Goal: Task Accomplishment & Management: Complete application form

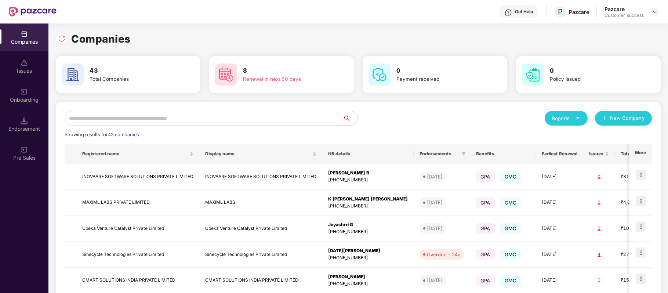
click at [156, 120] on input "text" at bounding box center [204, 118] width 278 height 15
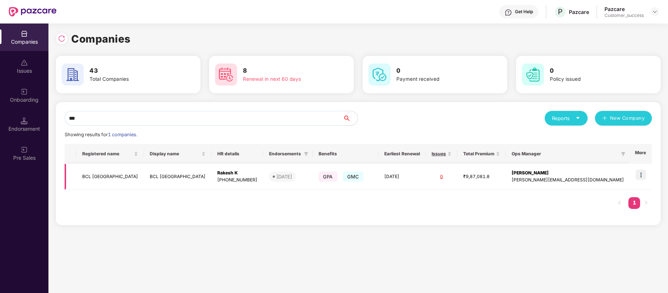
type input "***"
click at [100, 174] on td "BCL [GEOGRAPHIC_DATA]" at bounding box center [110, 177] width 68 height 26
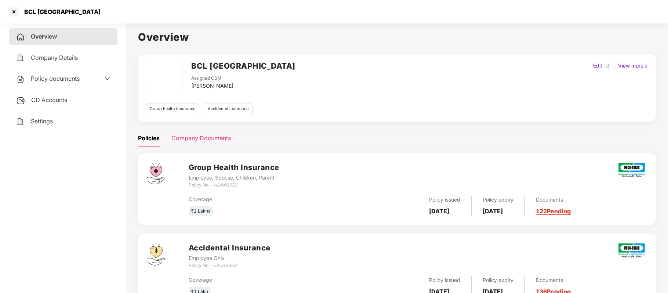
click at [198, 133] on div "Company Documents" at bounding box center [200, 138] width 59 height 18
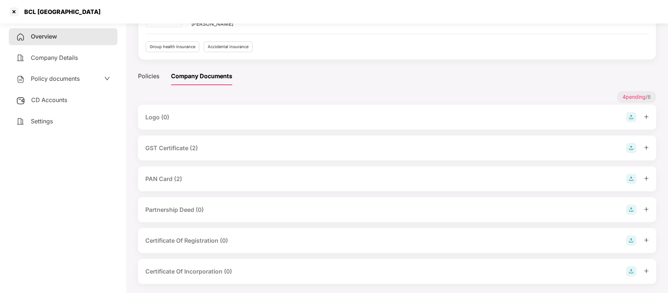
scroll to position [62, 0]
click at [230, 180] on div "PAN Card (2)" at bounding box center [397, 178] width 504 height 10
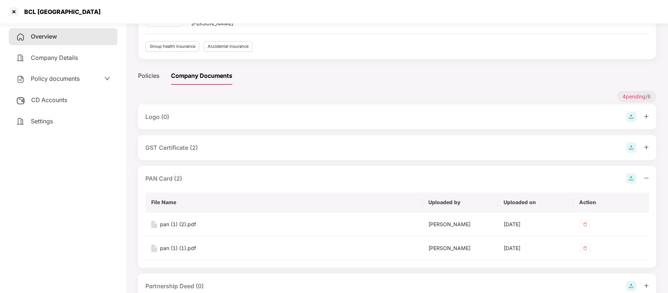
scroll to position [106, 0]
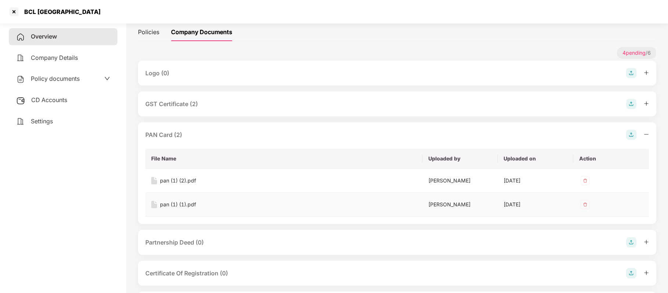
click at [191, 203] on div "pan (1) (1).pdf" at bounding box center [178, 204] width 36 height 8
click at [190, 104] on div "GST Certificate (2)" at bounding box center [171, 104] width 53 height 9
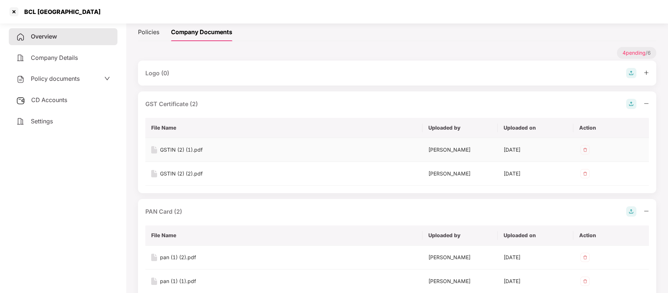
click at [183, 149] on div "GSTIN (2) (1).pdf" at bounding box center [181, 150] width 43 height 8
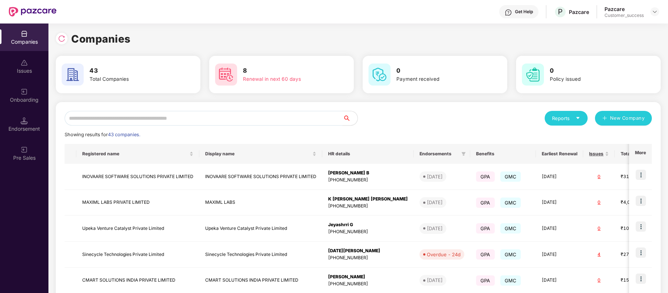
scroll to position [0, 0]
click at [144, 120] on input "text" at bounding box center [204, 118] width 278 height 15
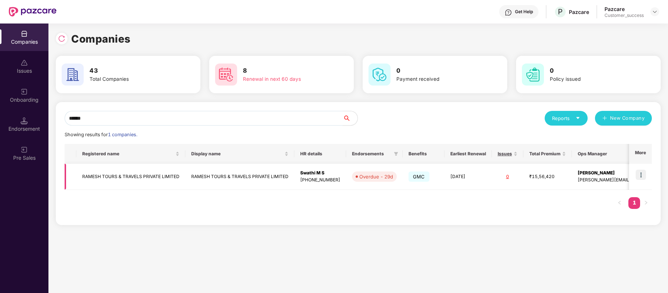
type input "******"
click at [133, 176] on td "RAMESH TOURS & TRAVELS PRIVATE LIMITED" at bounding box center [130, 177] width 109 height 26
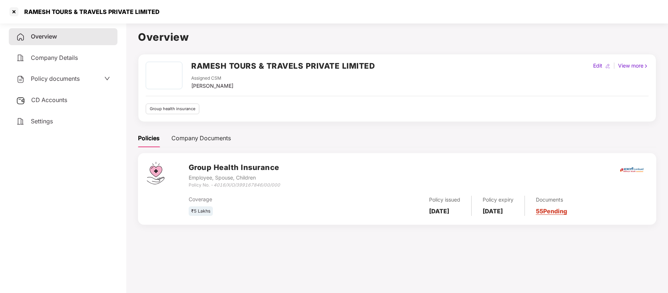
click at [63, 76] on span "Policy documents" at bounding box center [55, 78] width 49 height 7
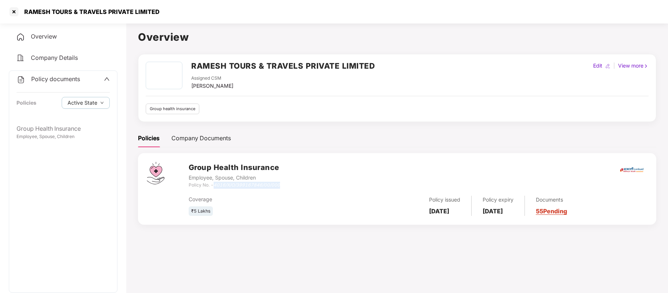
drag, startPoint x: 213, startPoint y: 185, endPoint x: 282, endPoint y: 184, distance: 68.7
click at [282, 184] on div "Group Health Insurance Employee, Spouse, Children Policy No. - 4016/X/O/3991678…" at bounding box center [418, 175] width 459 height 26
copy div "4016/X/O/399167846/00/000"
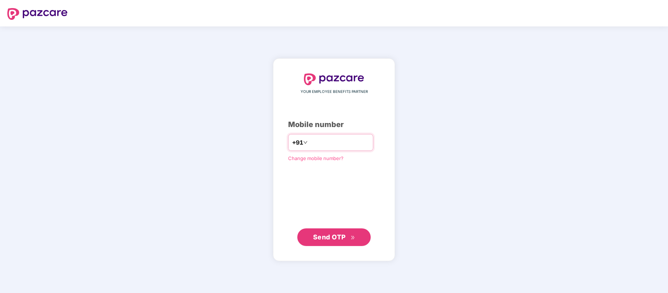
type input "**********"
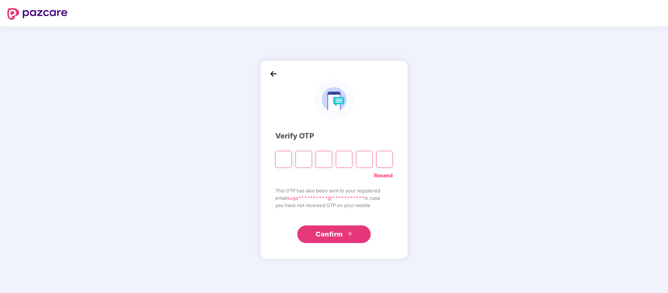
paste input "*"
type input "*"
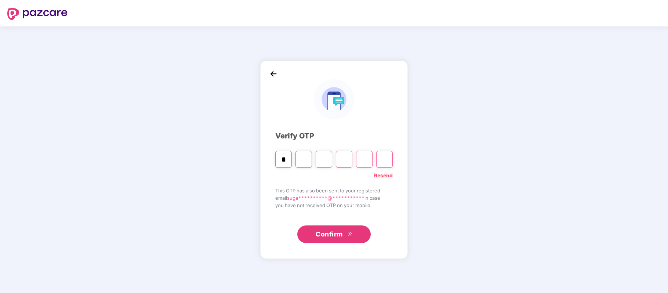
type input "*"
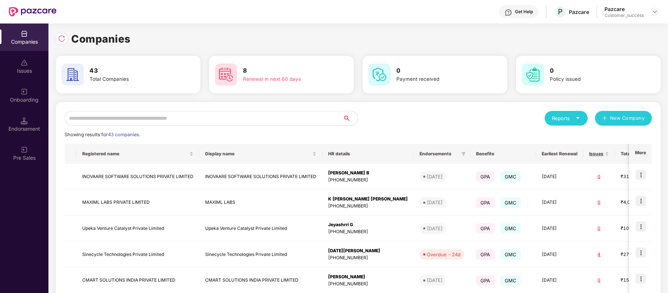
click at [513, 12] on div "Get Help" at bounding box center [518, 11] width 39 height 13
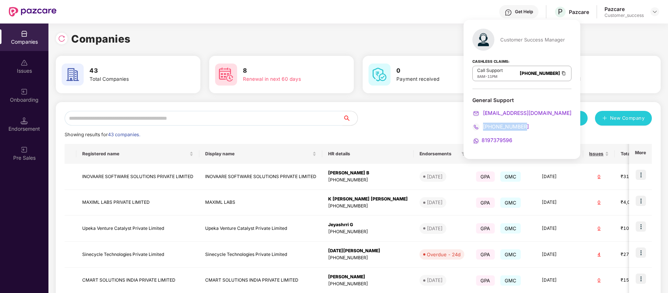
drag, startPoint x: 528, startPoint y: 126, endPoint x: 483, endPoint y: 126, distance: 45.2
click at [483, 126] on div "080-3783-4753" at bounding box center [522, 127] width 99 height 8
copy span "080-3783-4753"
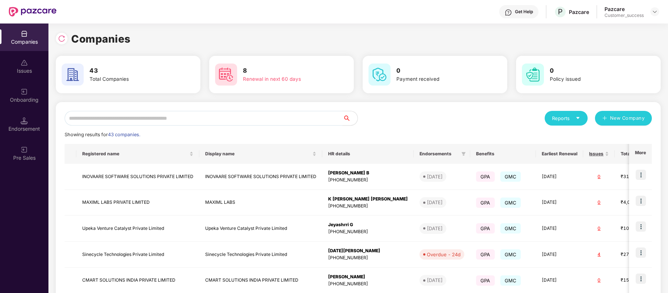
click at [160, 36] on div "Companies" at bounding box center [358, 39] width 605 height 16
click at [138, 116] on input "text" at bounding box center [204, 118] width 278 height 15
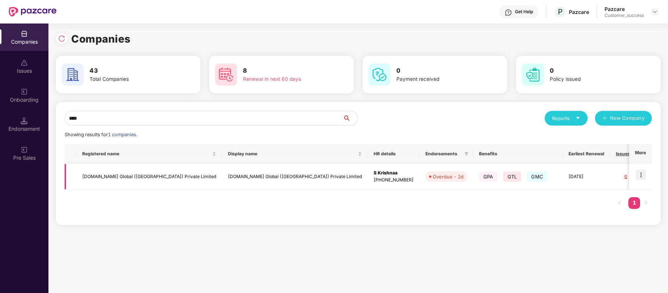
type input "****"
click at [642, 175] on img at bounding box center [641, 175] width 10 height 10
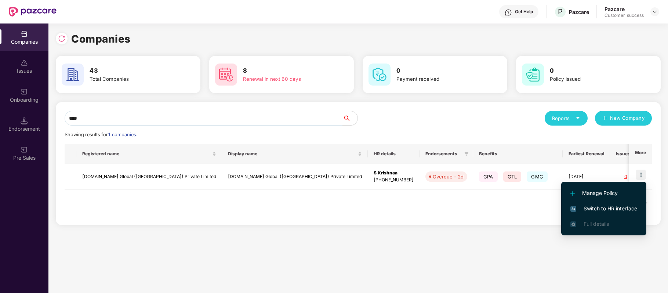
click at [626, 208] on span "Switch to HR interface" at bounding box center [604, 209] width 67 height 8
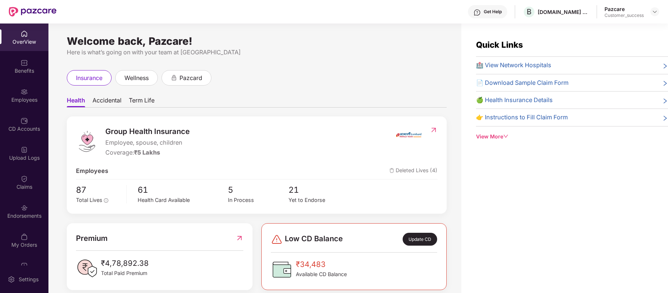
click at [32, 134] on div "CD Accounts" at bounding box center [24, 125] width 48 height 28
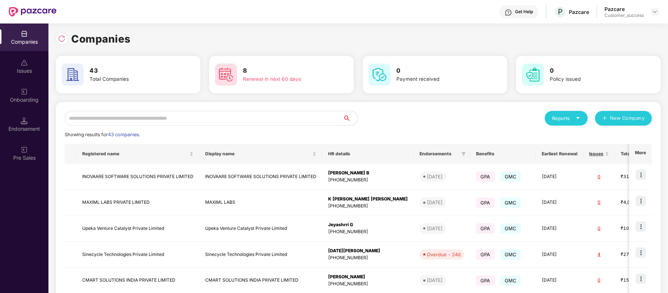
click at [206, 118] on input "text" at bounding box center [204, 118] width 278 height 15
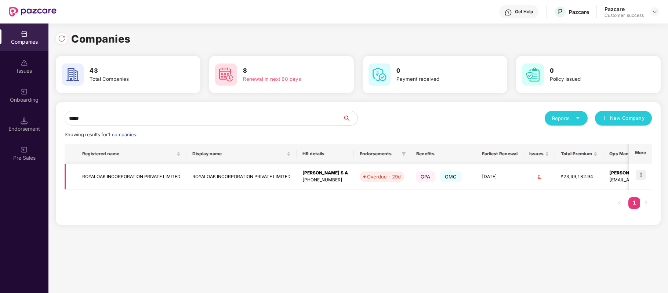
type input "*****"
click at [641, 175] on img at bounding box center [641, 175] width 10 height 10
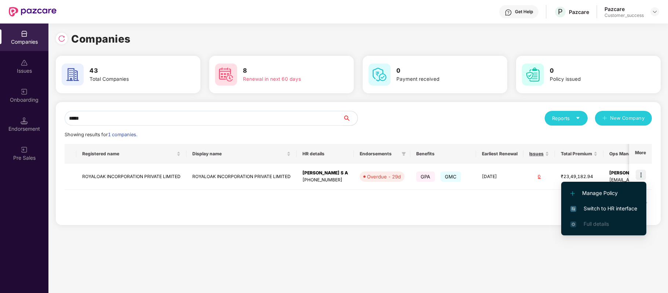
click at [626, 205] on span "Switch to HR interface" at bounding box center [604, 209] width 67 height 8
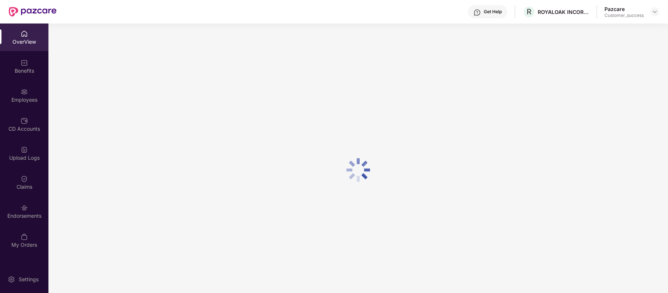
click at [26, 68] on div "Benefits" at bounding box center [24, 70] width 48 height 7
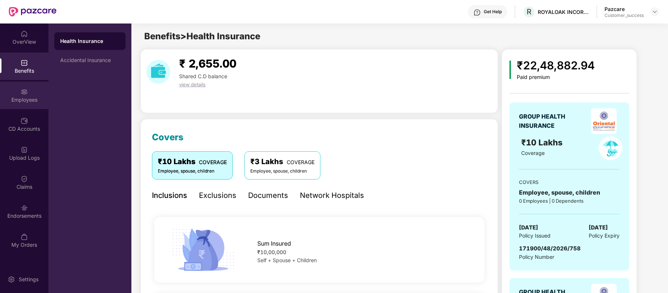
click at [26, 102] on div "Employees" at bounding box center [24, 99] width 48 height 7
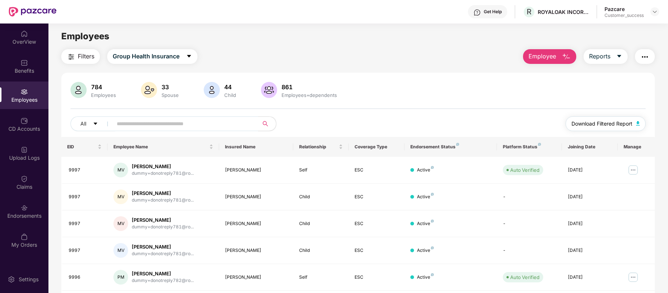
click at [589, 123] on span "Download Filtered Report" at bounding box center [602, 124] width 61 height 8
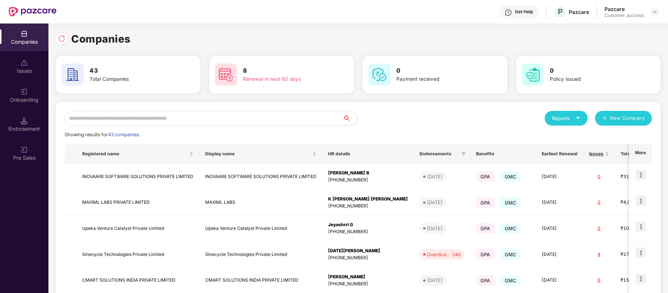
click at [177, 118] on input "text" at bounding box center [204, 118] width 278 height 15
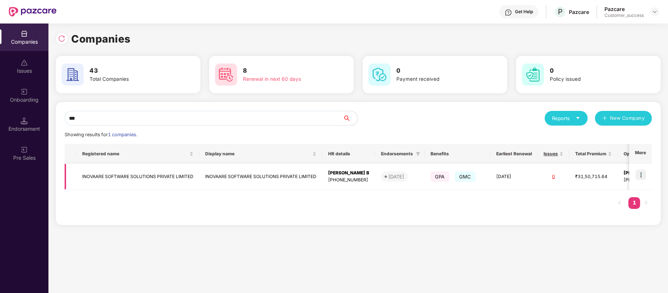
type input "***"
click at [642, 175] on img at bounding box center [641, 175] width 10 height 10
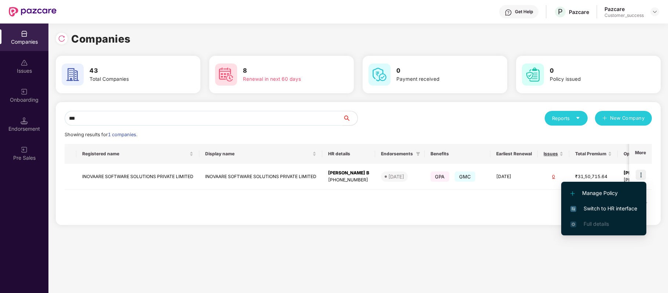
click at [624, 206] on span "Switch to HR interface" at bounding box center [604, 209] width 67 height 8
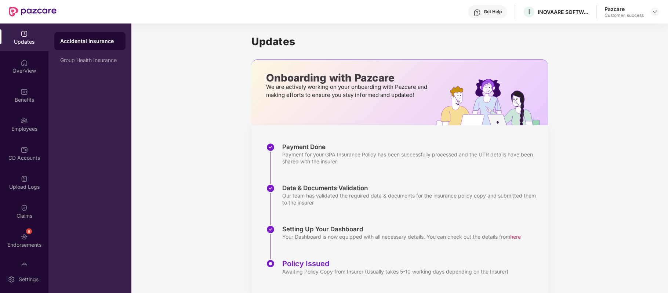
click at [30, 124] on div "Employees" at bounding box center [24, 125] width 48 height 28
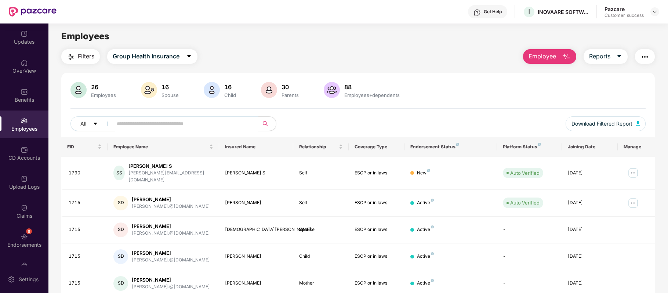
click at [170, 122] on input "text" at bounding box center [183, 123] width 132 height 11
paste input "*********"
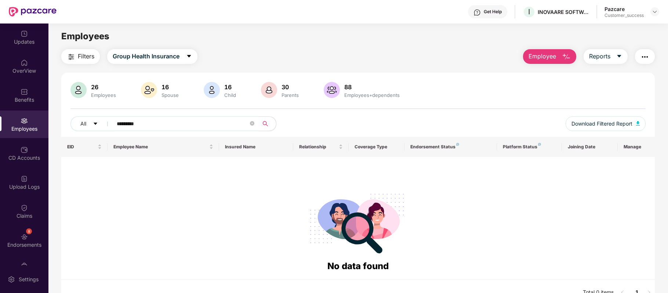
click at [156, 120] on input "*********" at bounding box center [183, 123] width 132 height 11
drag, startPoint x: 156, startPoint y: 120, endPoint x: 115, endPoint y: 123, distance: 40.9
click at [115, 123] on span "*********" at bounding box center [183, 123] width 151 height 15
paste input "********"
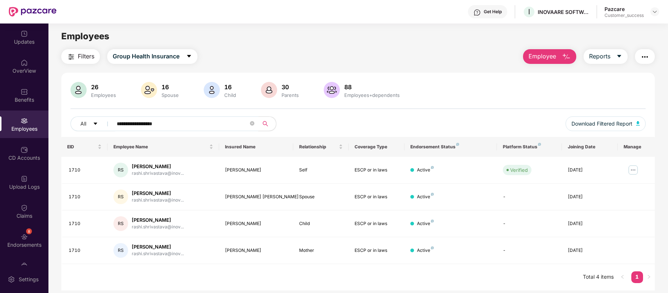
click at [119, 124] on input "**********" at bounding box center [183, 123] width 132 height 11
type input "**********"
click at [633, 167] on img at bounding box center [634, 170] width 12 height 12
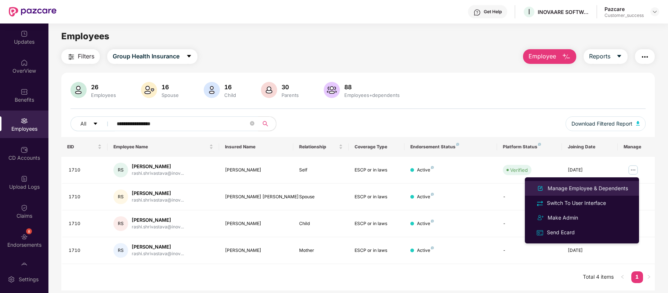
click at [607, 189] on div "Manage Employee & Dependents" at bounding box center [587, 188] width 83 height 8
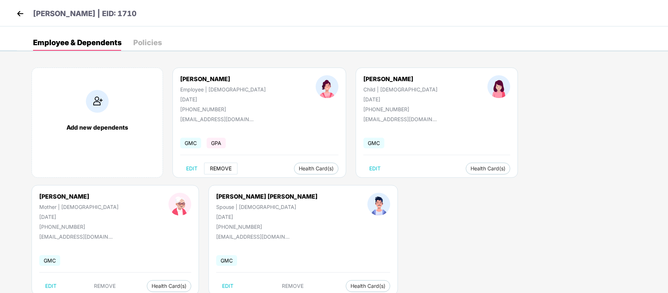
click at [224, 165] on button "REMOVE" at bounding box center [220, 169] width 33 height 12
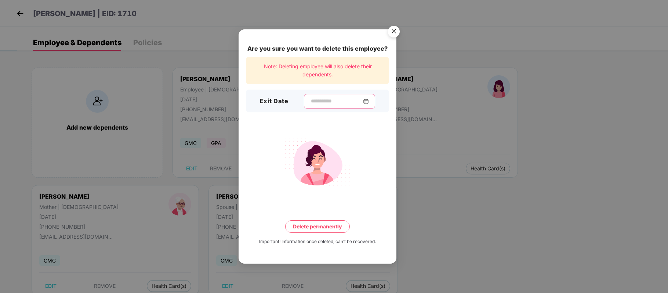
click at [324, 97] on input at bounding box center [336, 101] width 53 height 8
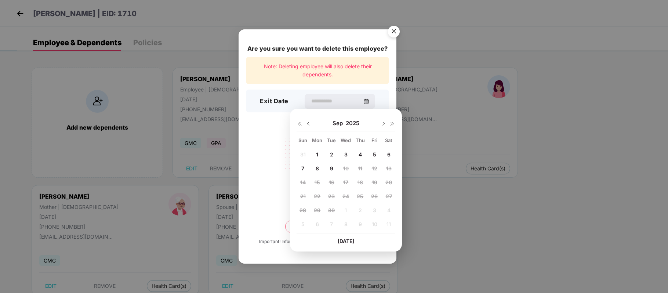
click at [305, 123] on div at bounding box center [304, 123] width 15 height 7
click at [307, 123] on img at bounding box center [309, 124] width 6 height 6
click at [362, 212] on span "28" at bounding box center [360, 210] width 7 height 6
type input "**********"
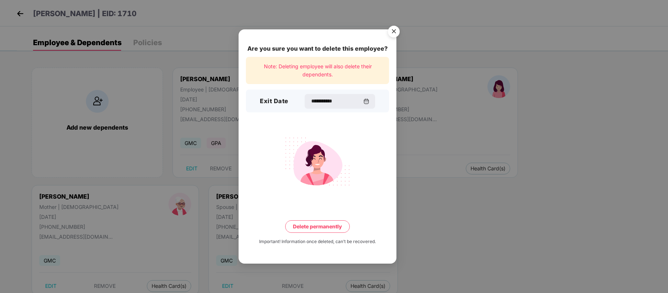
click at [342, 224] on button "Delete permanently" at bounding box center [317, 226] width 65 height 12
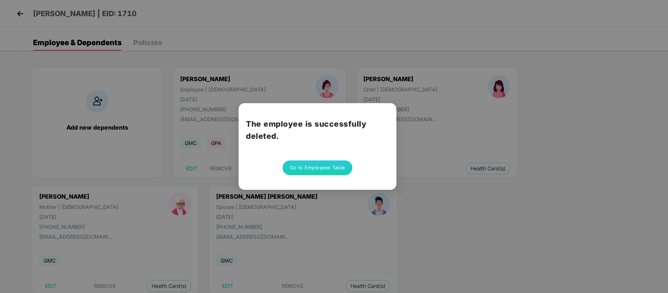
click at [321, 163] on button "Go to Employees Table" at bounding box center [318, 167] width 70 height 15
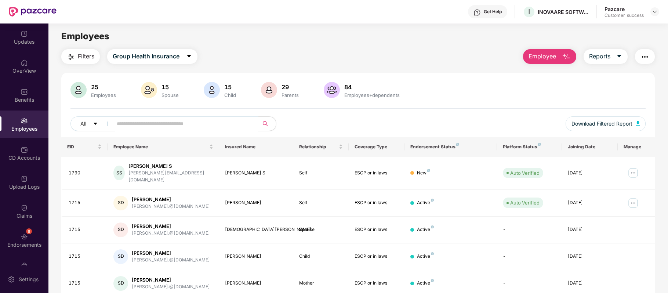
click at [173, 120] on input "text" at bounding box center [183, 123] width 132 height 11
paste input "**********"
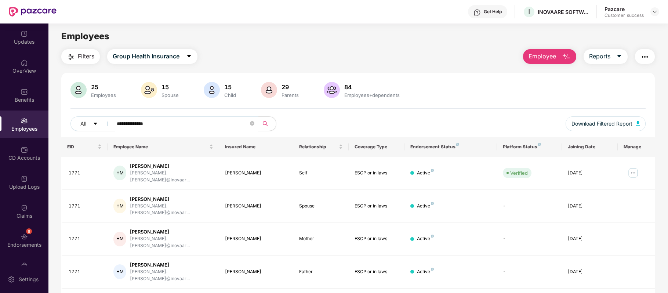
type input "**********"
click at [637, 168] on img at bounding box center [634, 173] width 12 height 12
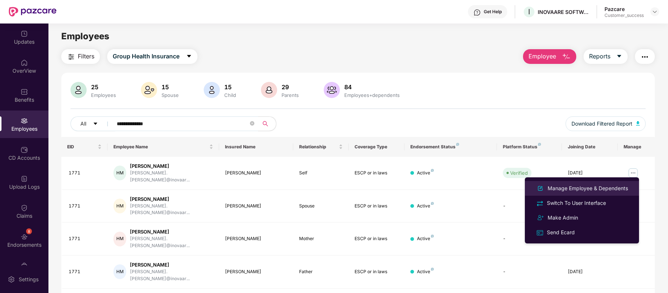
click at [592, 186] on div "Manage Employee & Dependents" at bounding box center [587, 188] width 83 height 8
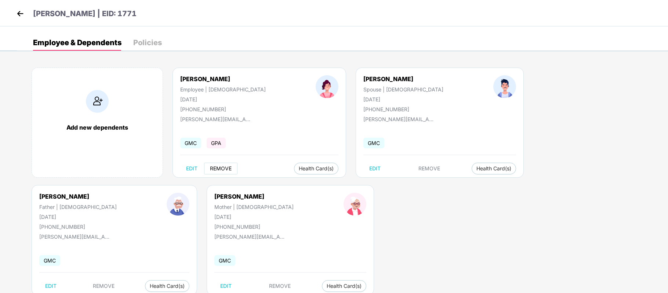
click at [226, 167] on span "REMOVE" at bounding box center [221, 169] width 22 height 6
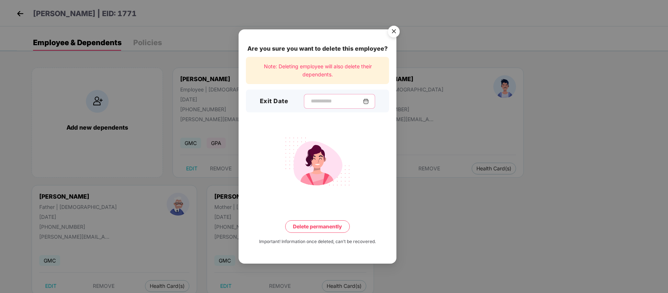
click at [319, 102] on input at bounding box center [336, 101] width 53 height 8
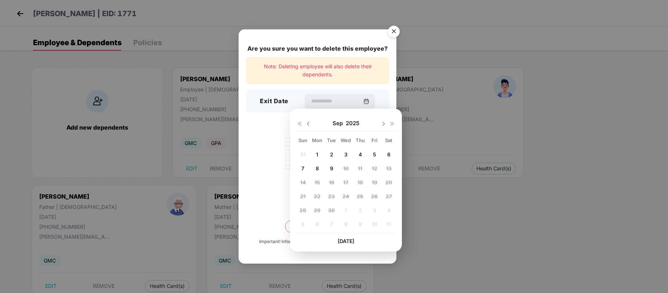
click at [321, 169] on div "8" at bounding box center [317, 168] width 11 height 11
type input "**********"
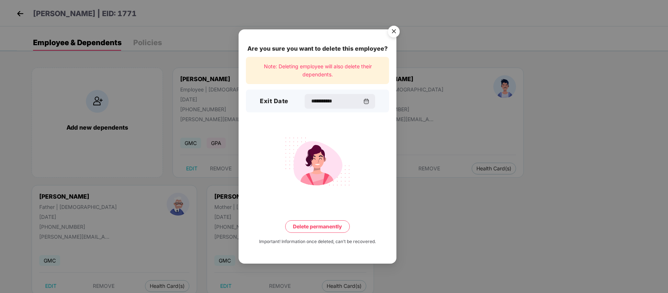
click at [326, 229] on button "Delete permanently" at bounding box center [317, 226] width 65 height 12
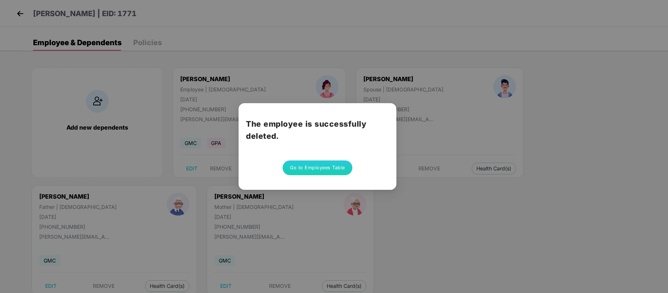
click at [312, 170] on button "Go to Employees Table" at bounding box center [318, 167] width 70 height 15
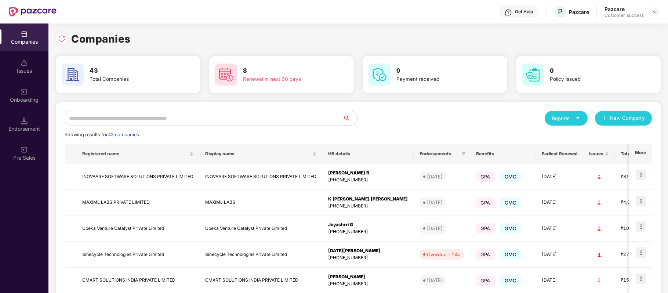
click at [138, 113] on input "text" at bounding box center [204, 118] width 278 height 15
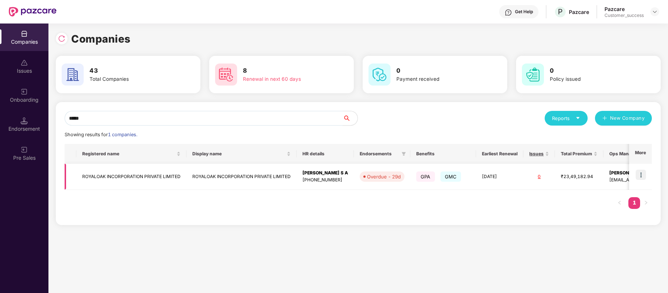
type input "*****"
click at [644, 175] on img at bounding box center [641, 175] width 10 height 10
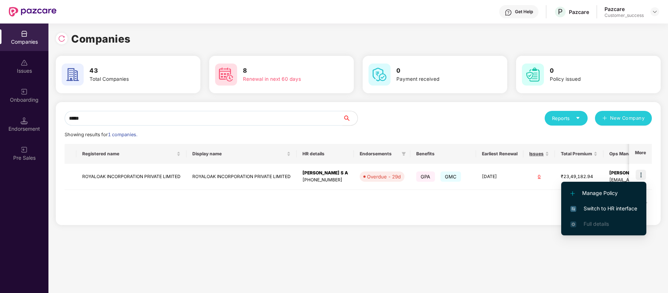
click at [624, 206] on span "Switch to HR interface" at bounding box center [604, 209] width 67 height 8
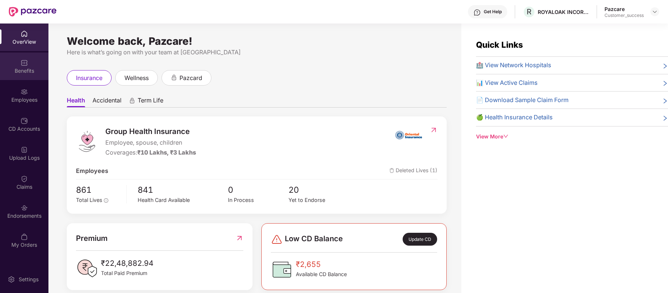
click at [33, 71] on div "Benefits" at bounding box center [24, 70] width 48 height 7
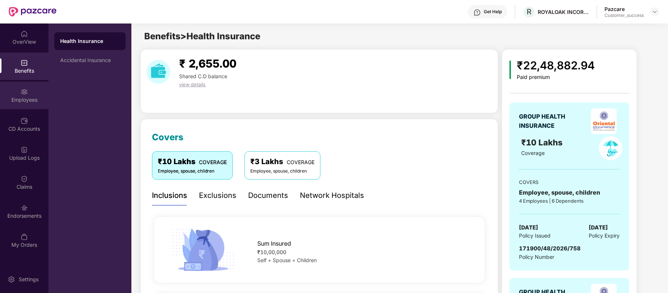
click at [34, 96] on div "Employees" at bounding box center [24, 99] width 48 height 7
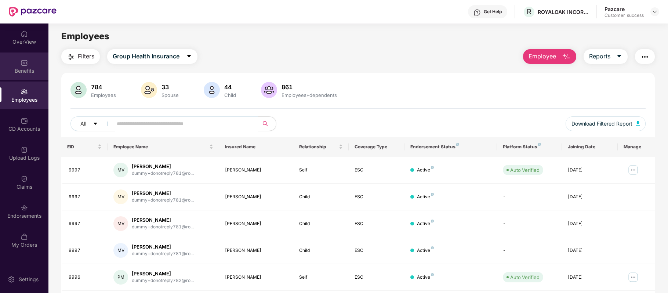
click at [25, 66] on div "Benefits" at bounding box center [24, 67] width 48 height 28
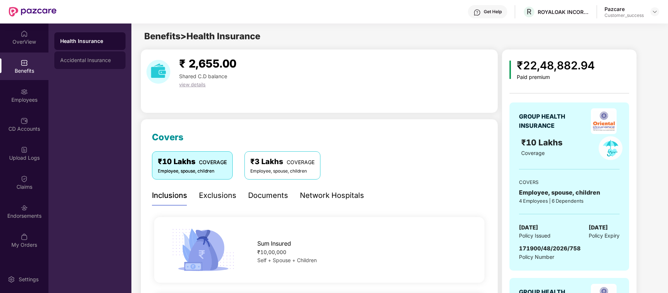
click at [99, 58] on div "Accidental Insurance" at bounding box center [89, 60] width 59 height 6
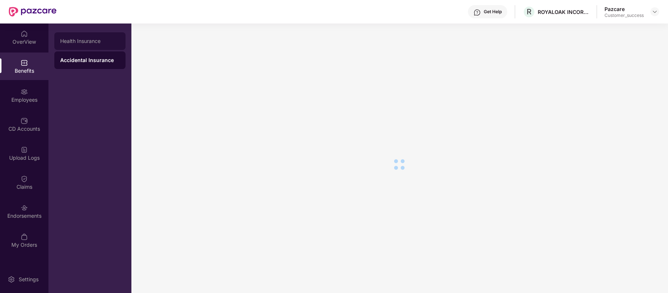
click at [94, 38] on div "Health Insurance" at bounding box center [89, 41] width 59 height 6
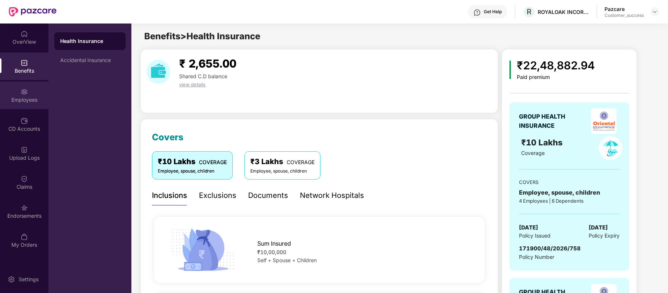
click at [31, 97] on div "Employees" at bounding box center [24, 99] width 48 height 7
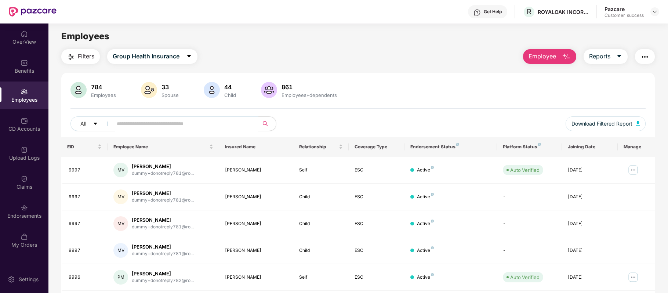
click at [183, 123] on input "text" at bounding box center [183, 123] width 132 height 11
type input "***"
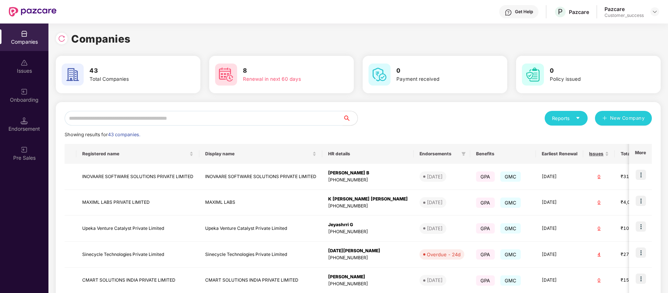
click at [192, 120] on input "text" at bounding box center [204, 118] width 278 height 15
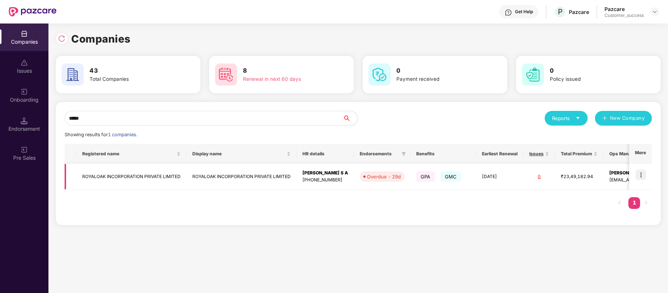
type input "*****"
click at [641, 172] on img at bounding box center [641, 175] width 10 height 10
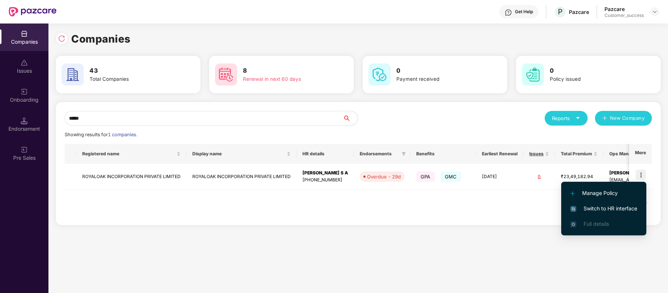
click at [621, 205] on span "Switch to HR interface" at bounding box center [604, 209] width 67 height 8
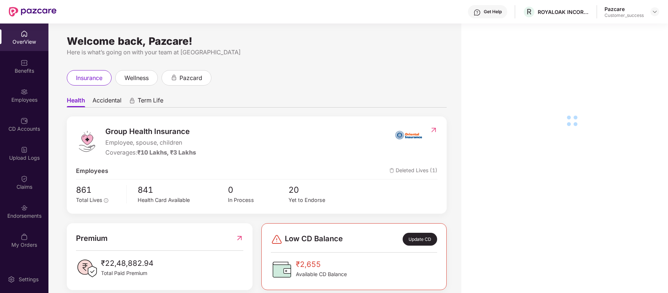
click at [25, 90] on img at bounding box center [24, 91] width 7 height 7
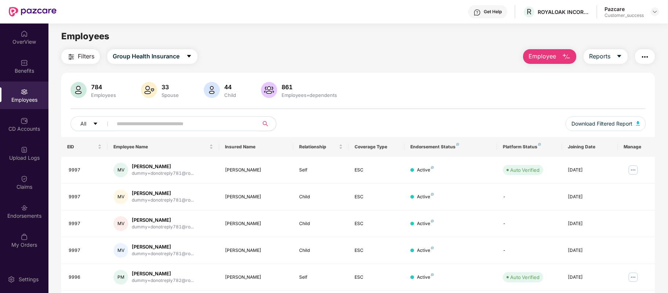
click at [141, 122] on input "text" at bounding box center [183, 123] width 132 height 11
type input "***"
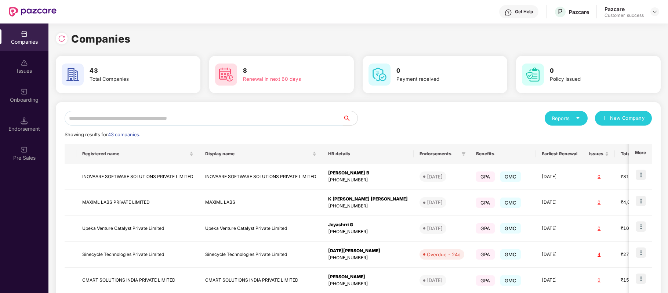
click at [163, 118] on input "text" at bounding box center [204, 118] width 278 height 15
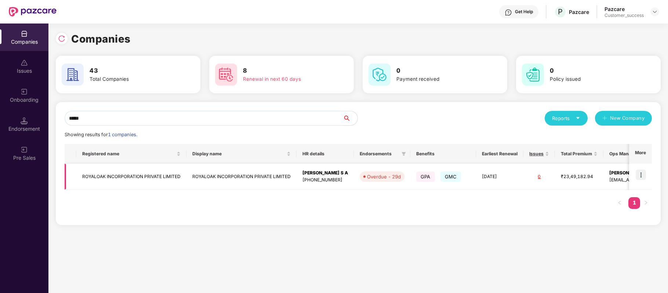
scroll to position [0, 51]
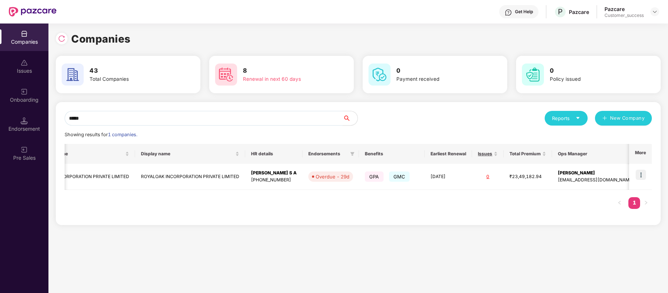
type input "*****"
click at [640, 175] on img at bounding box center [641, 175] width 10 height 10
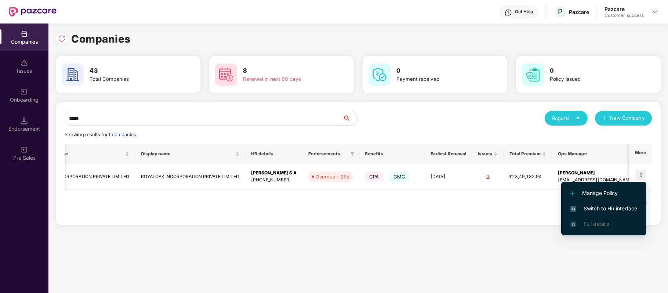
click at [617, 208] on span "Switch to HR interface" at bounding box center [604, 209] width 67 height 8
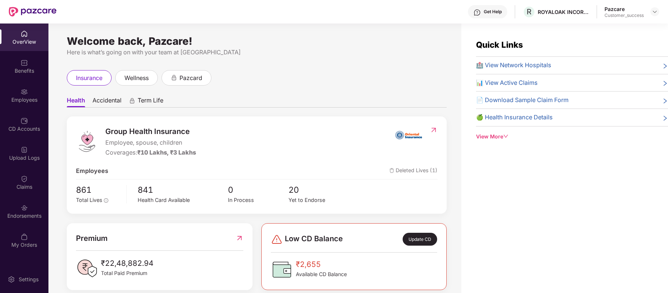
click at [27, 120] on img at bounding box center [24, 120] width 7 height 7
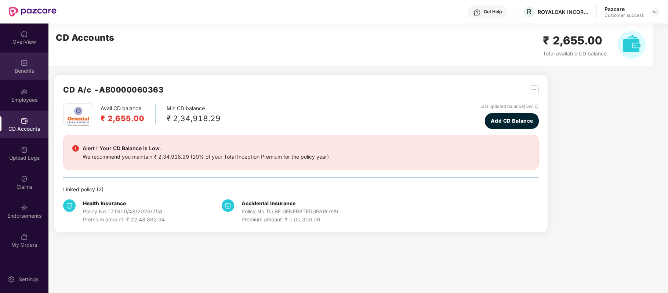
click at [29, 69] on div "Benefits" at bounding box center [24, 70] width 48 height 7
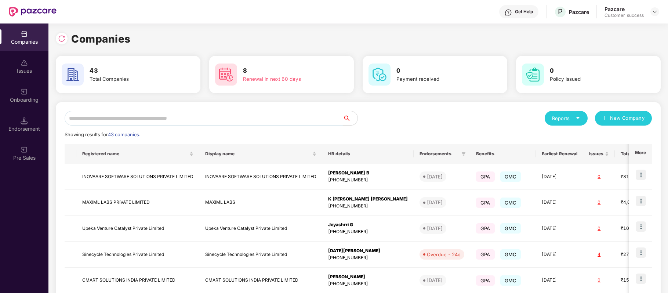
click at [225, 118] on input "text" at bounding box center [204, 118] width 278 height 15
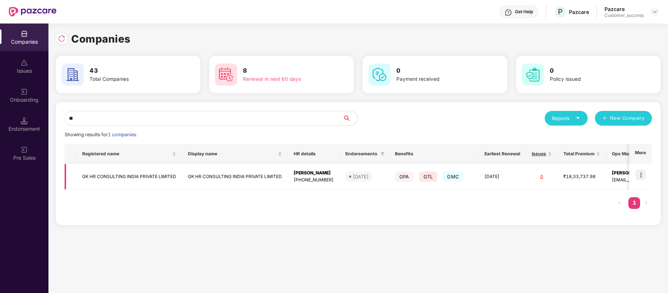
type input "**"
click at [642, 173] on img at bounding box center [641, 175] width 10 height 10
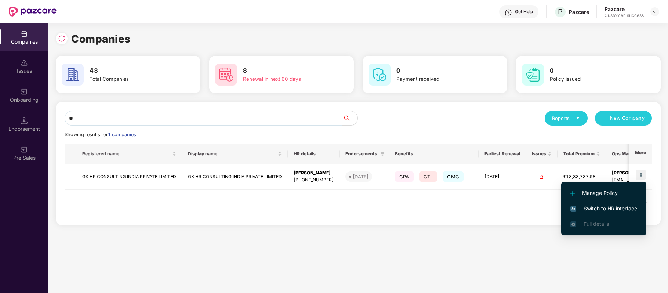
click at [625, 205] on span "Switch to HR interface" at bounding box center [604, 209] width 67 height 8
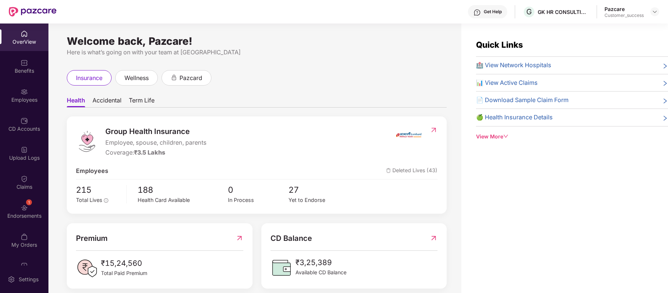
click at [27, 100] on div "Employees" at bounding box center [24, 99] width 48 height 7
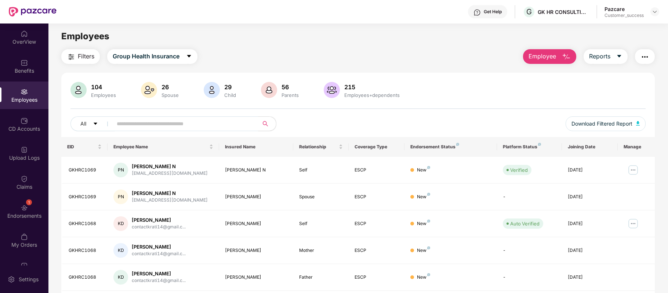
click at [549, 49] on button "Employee" at bounding box center [549, 56] width 53 height 15
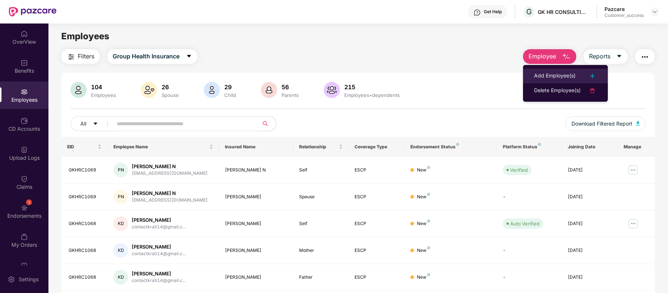
click at [547, 72] on div "Add Employee(s)" at bounding box center [554, 76] width 41 height 9
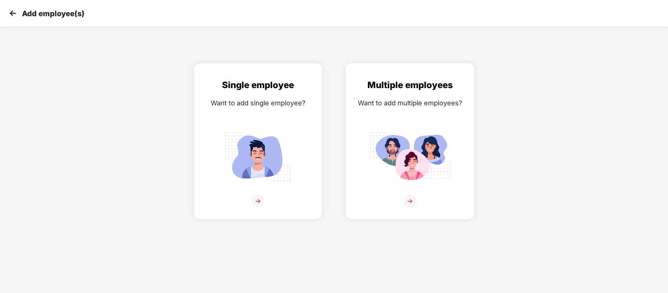
click at [410, 200] on img at bounding box center [410, 201] width 13 height 13
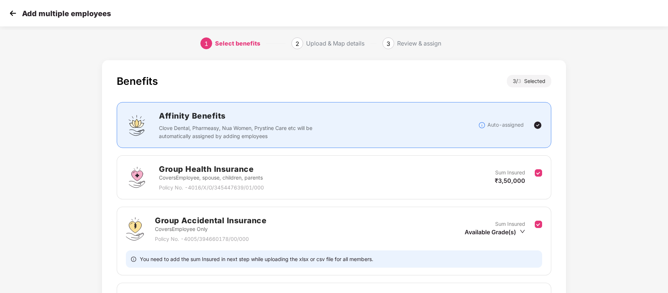
scroll to position [98, 0]
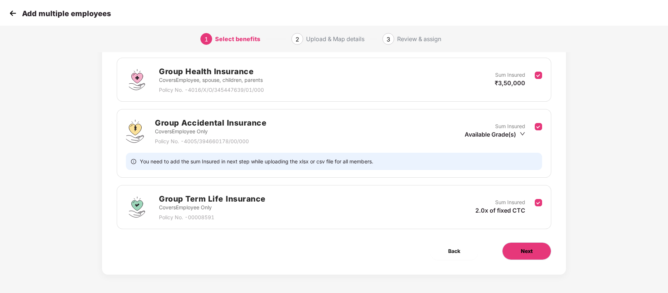
click at [520, 254] on button "Next" at bounding box center [526, 251] width 49 height 18
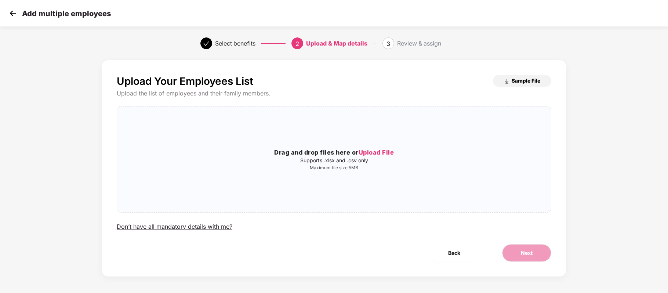
click at [529, 79] on span "Sample File" at bounding box center [526, 80] width 29 height 7
click at [381, 151] on span "Upload File" at bounding box center [377, 152] width 36 height 7
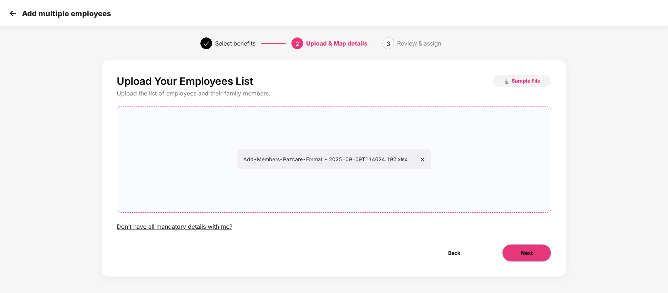
click at [524, 256] on span "Next" at bounding box center [527, 253] width 12 height 8
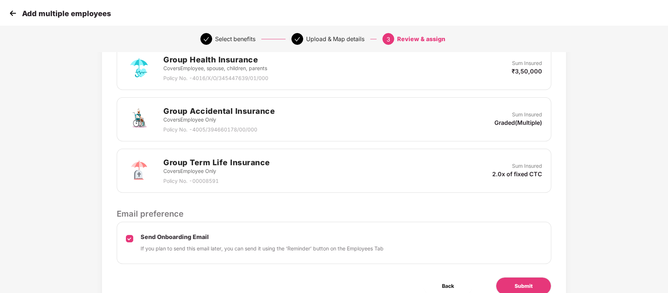
scroll to position [220, 0]
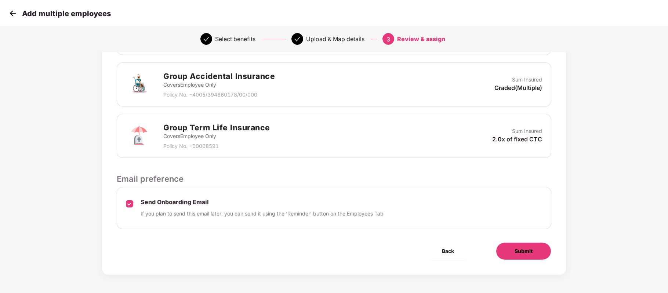
click at [516, 247] on span "Submit" at bounding box center [524, 251] width 18 height 8
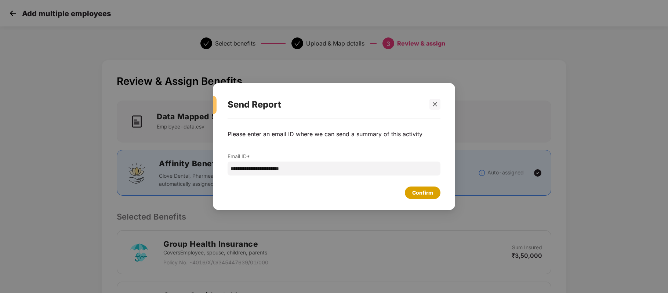
click at [434, 196] on div "Confirm" at bounding box center [423, 193] width 36 height 12
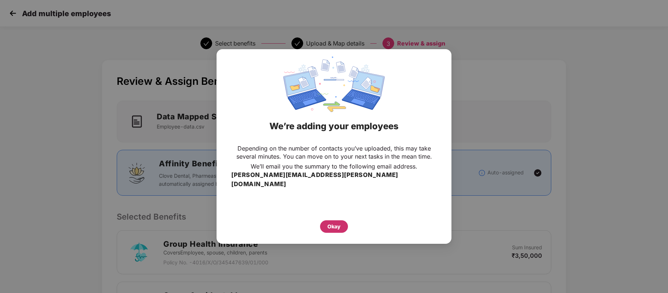
click at [331, 225] on div "Okay" at bounding box center [334, 227] width 13 height 8
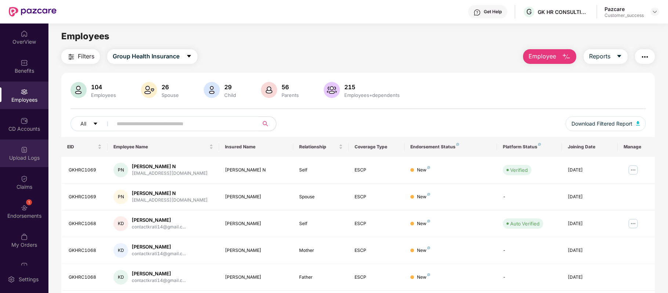
click at [27, 158] on div "Upload Logs" at bounding box center [24, 157] width 48 height 7
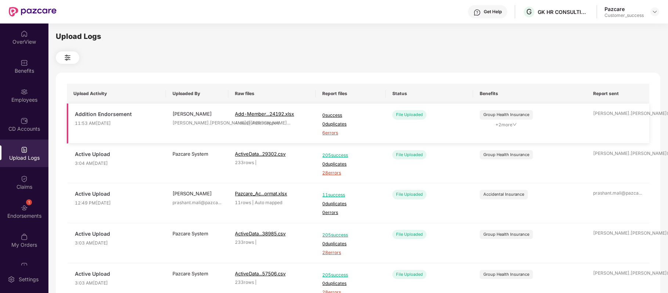
click at [331, 133] on span "6 errors" at bounding box center [350, 133] width 57 height 7
click at [29, 97] on div "Employees" at bounding box center [24, 99] width 48 height 7
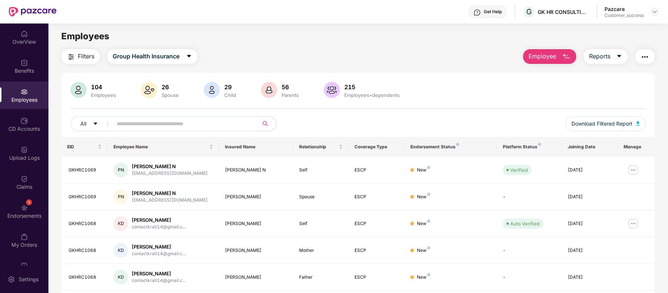
click at [160, 123] on input "text" at bounding box center [183, 123] width 132 height 11
paste input "*******"
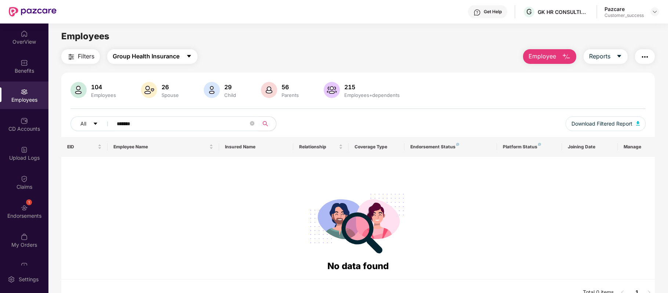
click at [187, 53] on icon "caret-down" at bounding box center [189, 56] width 6 height 6
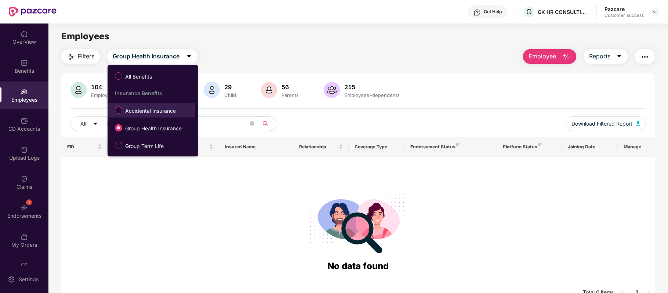
click at [161, 104] on label "Accidental Insurance" at bounding box center [146, 110] width 71 height 12
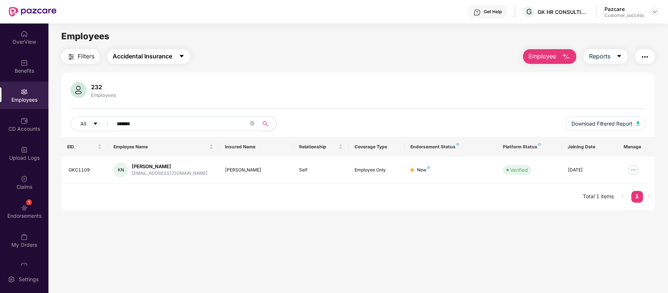
click at [184, 55] on icon "caret-down" at bounding box center [182, 56] width 4 height 3
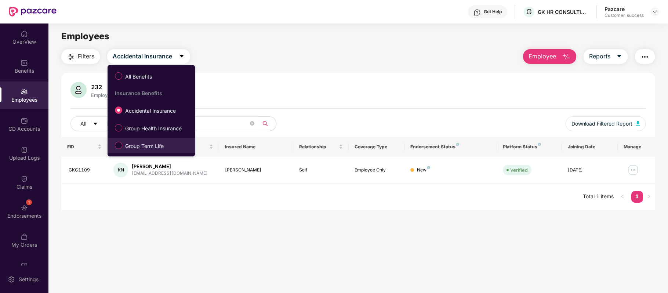
click at [147, 145] on span "Group Term Life" at bounding box center [144, 146] width 44 height 8
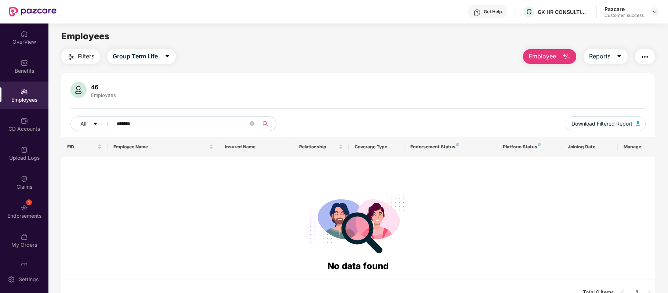
drag, startPoint x: 159, startPoint y: 122, endPoint x: 76, endPoint y: 112, distance: 83.6
click at [76, 112] on div "46 Employees All ******* Download Filtered Report" at bounding box center [358, 109] width 594 height 55
paste input "text"
type input "*******"
click at [168, 59] on span "caret-down" at bounding box center [168, 56] width 6 height 7
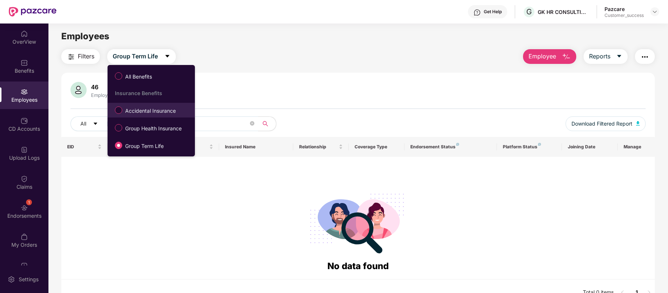
click at [152, 115] on span "Accidental Insurance" at bounding box center [150, 111] width 57 height 8
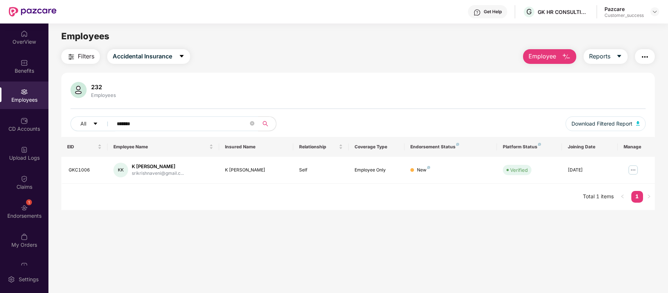
click at [560, 55] on button "Employee" at bounding box center [549, 56] width 53 height 15
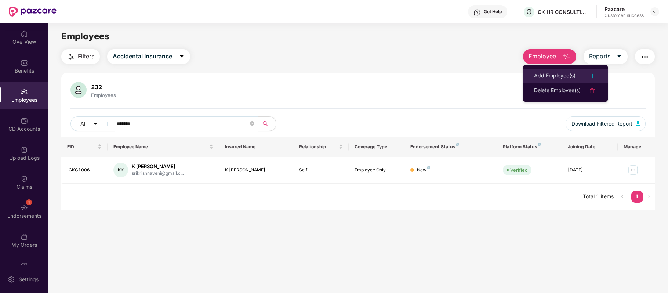
click at [546, 76] on div "Add Employee(s)" at bounding box center [554, 76] width 41 height 9
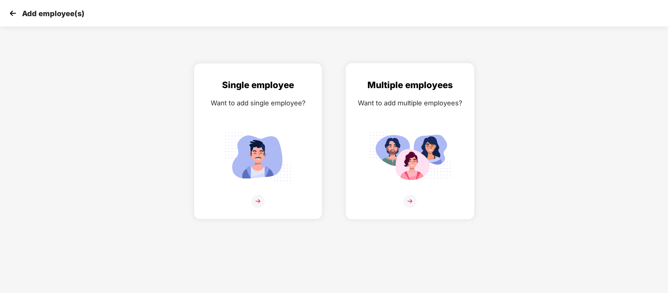
click at [407, 203] on img at bounding box center [410, 201] width 13 height 13
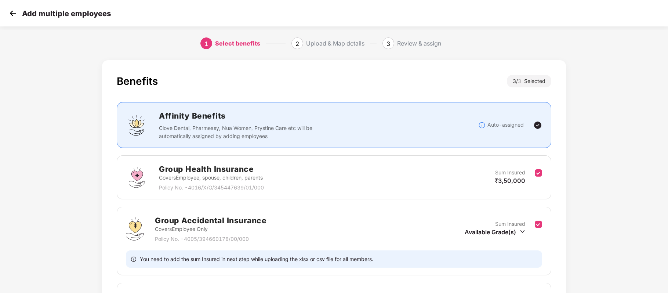
scroll to position [98, 0]
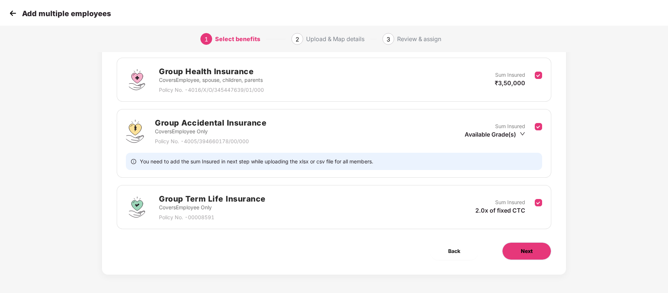
click at [535, 248] on button "Next" at bounding box center [526, 251] width 49 height 18
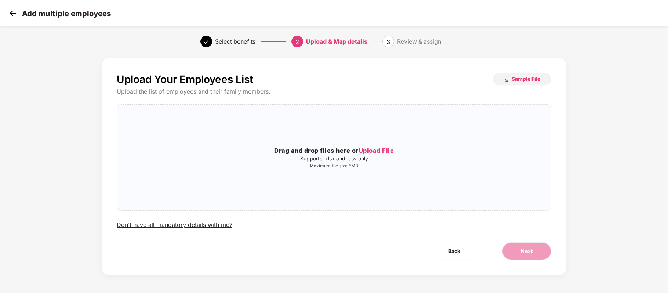
scroll to position [0, 0]
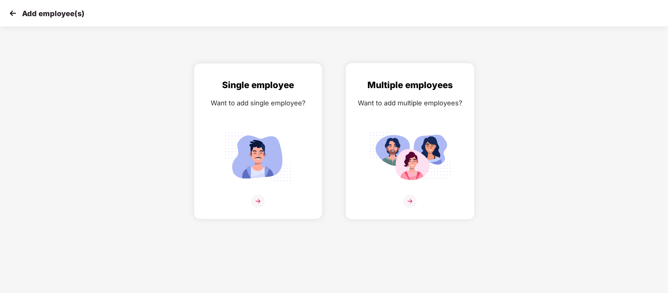
click at [416, 202] on img at bounding box center [410, 201] width 13 height 13
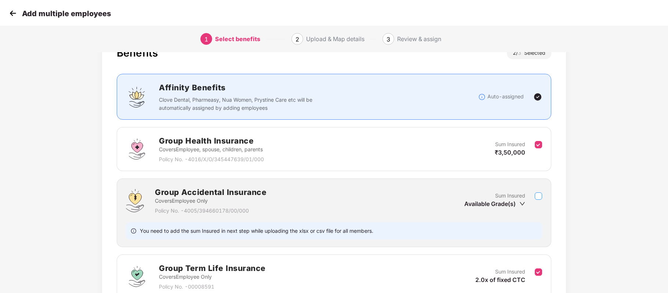
scroll to position [98, 0]
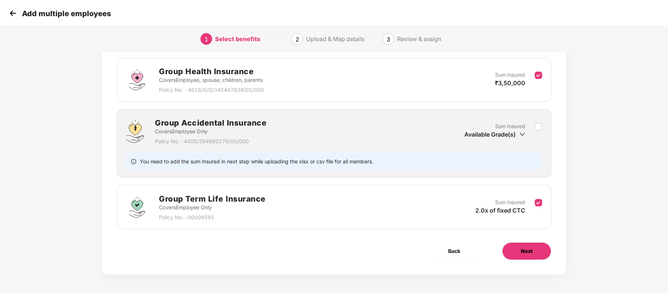
click at [526, 244] on button "Next" at bounding box center [526, 251] width 49 height 18
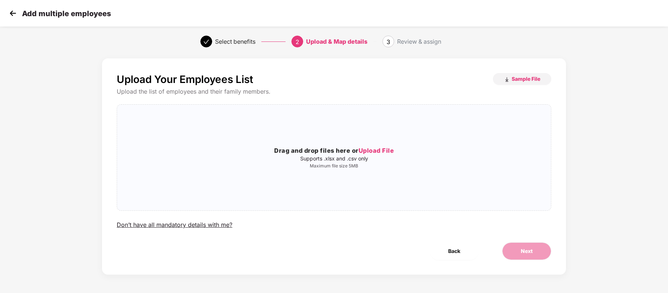
scroll to position [0, 0]
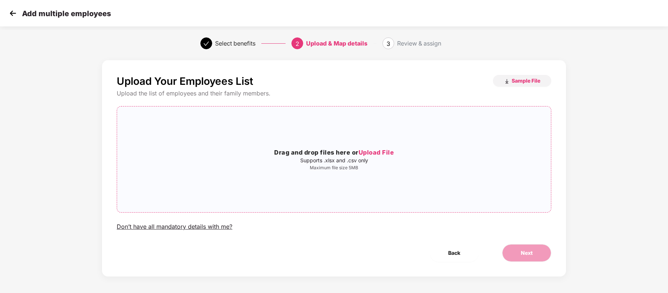
click at [375, 149] on span "Upload File" at bounding box center [377, 152] width 36 height 7
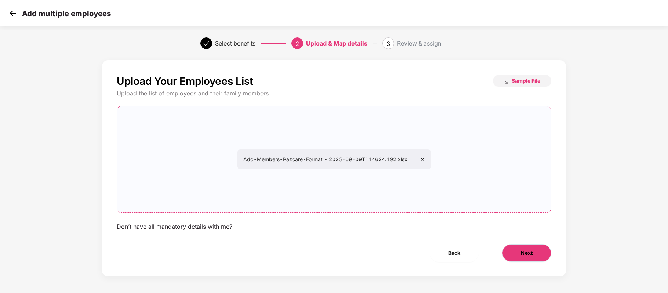
click at [525, 256] on span "Next" at bounding box center [527, 253] width 12 height 8
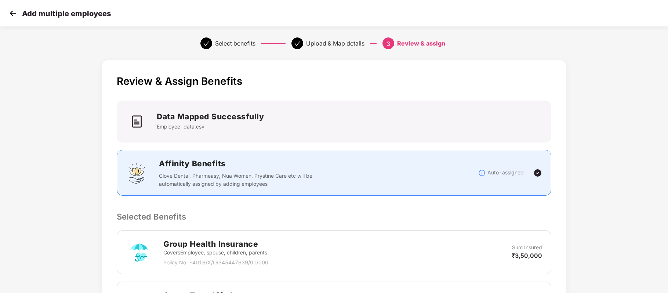
scroll to position [169, 0]
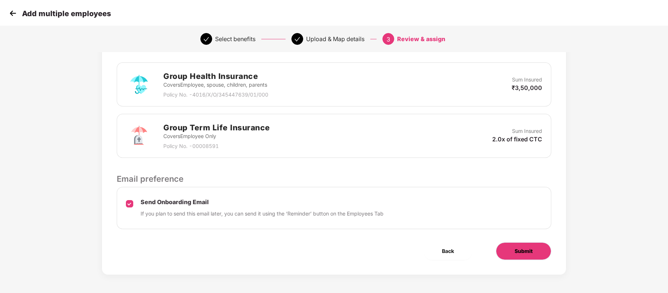
click at [528, 250] on span "Submit" at bounding box center [524, 251] width 18 height 8
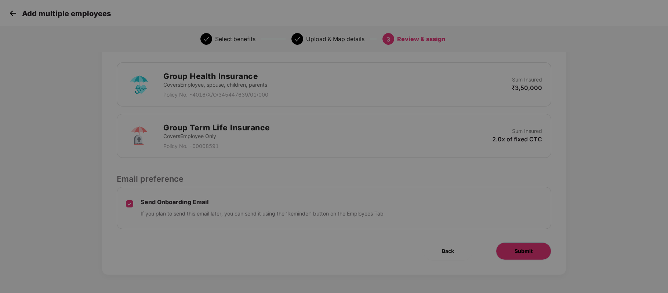
scroll to position [0, 0]
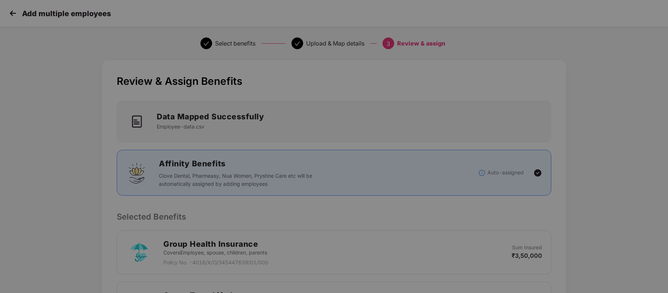
click at [528, 250] on div "**********" at bounding box center [334, 146] width 668 height 293
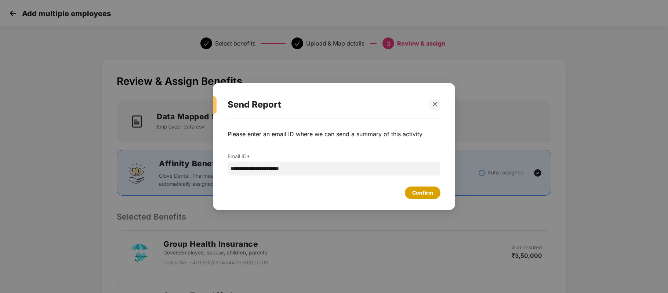
click at [428, 190] on div "Confirm" at bounding box center [422, 193] width 21 height 8
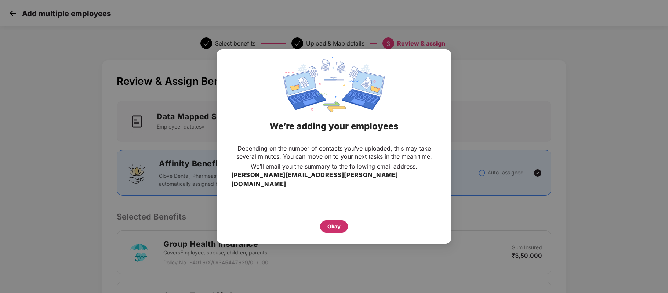
click at [336, 224] on div "Okay" at bounding box center [334, 227] width 13 height 8
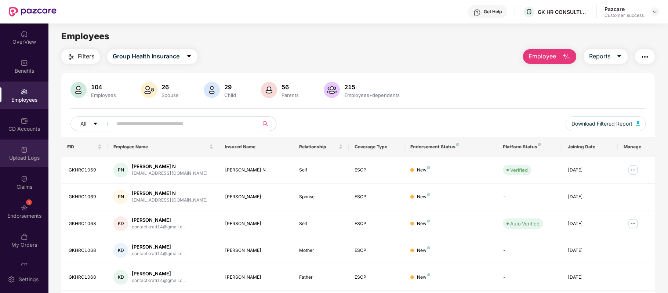
click at [28, 153] on div "Upload Logs" at bounding box center [24, 154] width 48 height 28
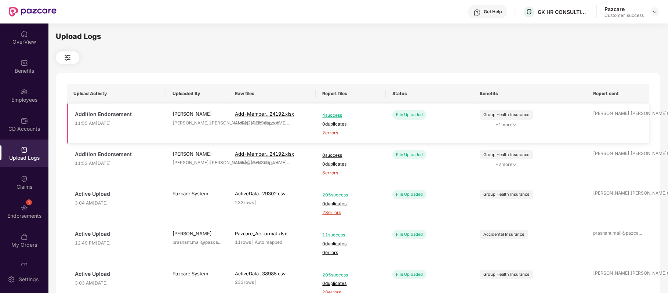
click at [334, 133] on span "2 errors" at bounding box center [350, 133] width 57 height 7
click at [30, 98] on div "Employees" at bounding box center [24, 99] width 48 height 7
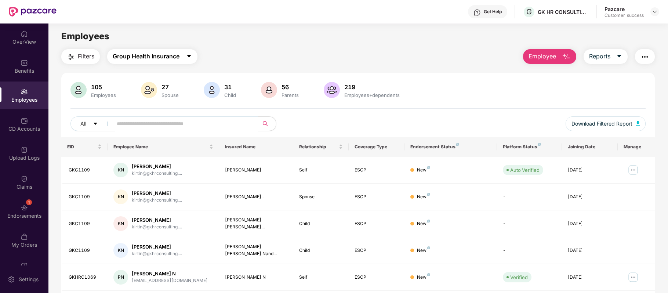
click at [189, 57] on icon "caret-down" at bounding box center [189, 56] width 6 height 6
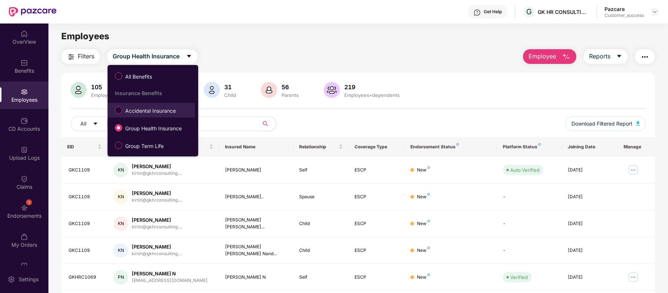
click at [146, 112] on span "Accidental Insurance" at bounding box center [150, 111] width 57 height 8
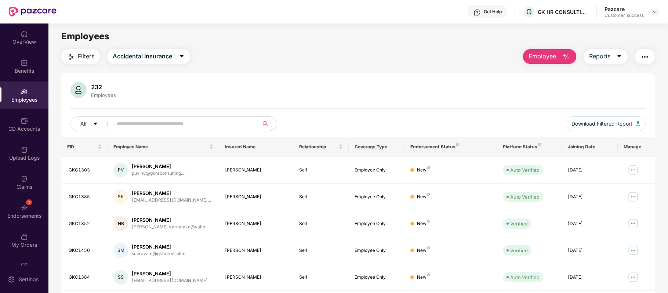
click at [145, 125] on input "text" at bounding box center [183, 123] width 132 height 11
paste input "*******"
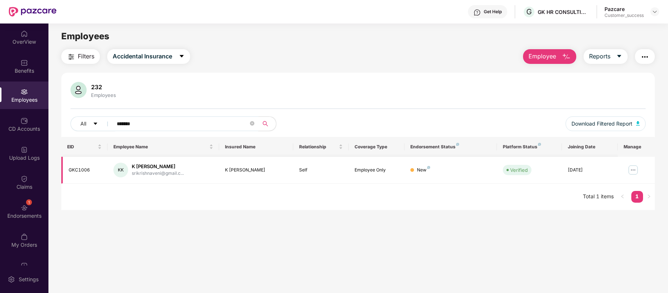
type input "*******"
click at [632, 171] on img at bounding box center [634, 170] width 12 height 12
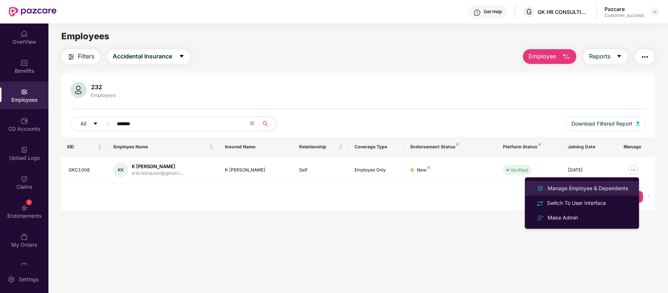
click at [603, 187] on div "Manage Employee & Dependents" at bounding box center [587, 188] width 83 height 8
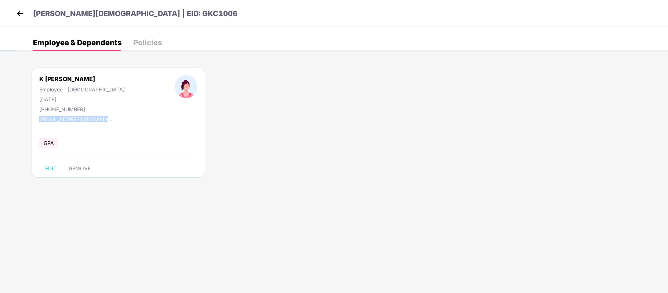
drag, startPoint x: 109, startPoint y: 115, endPoint x: 37, endPoint y: 120, distance: 72.2
click at [37, 120] on div "K Sri Krishnaveni Employee | Female 15 June 1985 +919566888373 srikrishnaveni@g…" at bounding box center [119, 123] width 174 height 110
copy div "srikrishnaveni@gmail.com"
drag, startPoint x: 87, startPoint y: 107, endPoint x: 48, endPoint y: 109, distance: 39.0
click at [48, 109] on div "+919566888373" at bounding box center [82, 109] width 86 height 6
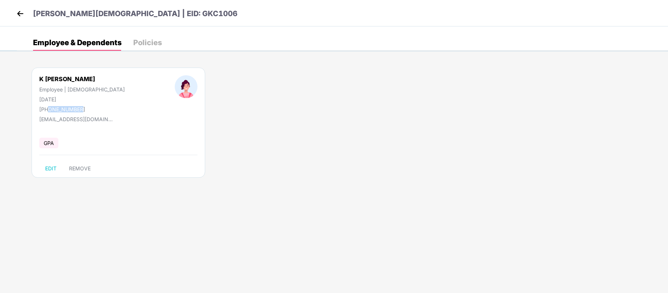
copy div "9566888373"
drag, startPoint x: 91, startPoint y: 78, endPoint x: 26, endPoint y: 79, distance: 65.7
click at [26, 79] on div "K Sri Krishnaveni Employee | Female 15 June 1985 +919566888373" at bounding box center [81, 93] width 135 height 37
copy div "K Sri Krishnaveni"
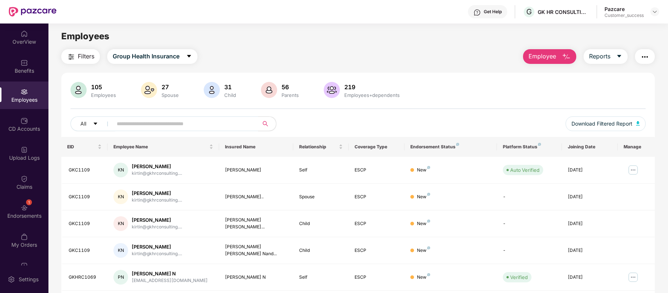
click at [556, 58] on span "Employee" at bounding box center [543, 56] width 28 height 9
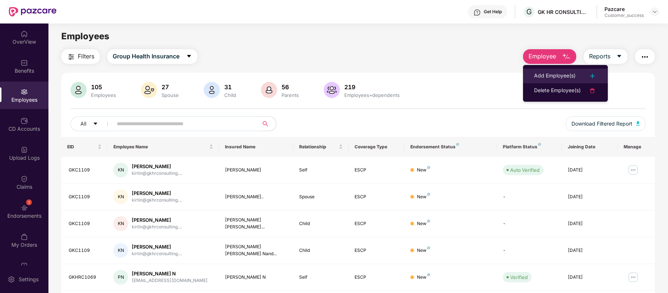
click at [547, 72] on div "Add Employee(s)" at bounding box center [554, 76] width 41 height 9
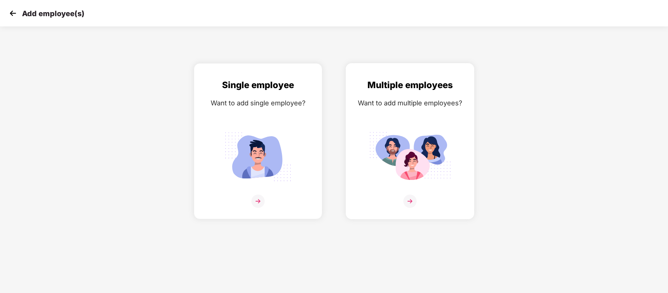
click at [410, 201] on img at bounding box center [410, 201] width 13 height 13
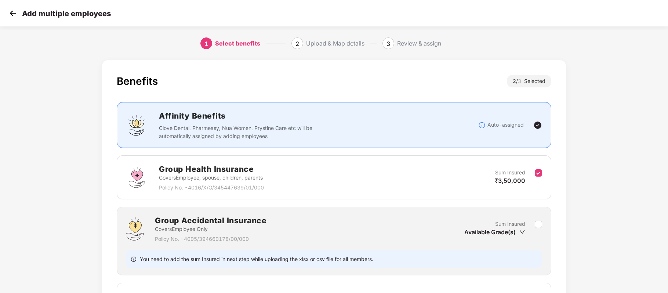
scroll to position [98, 0]
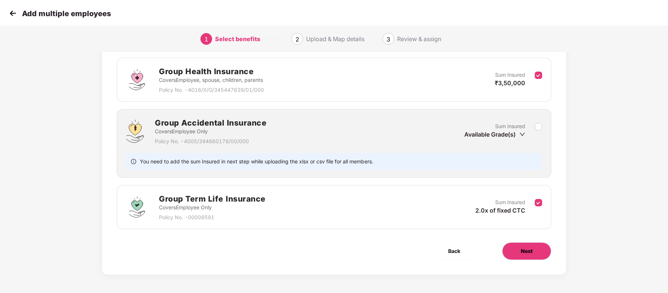
click at [528, 254] on span "Next" at bounding box center [527, 251] width 12 height 8
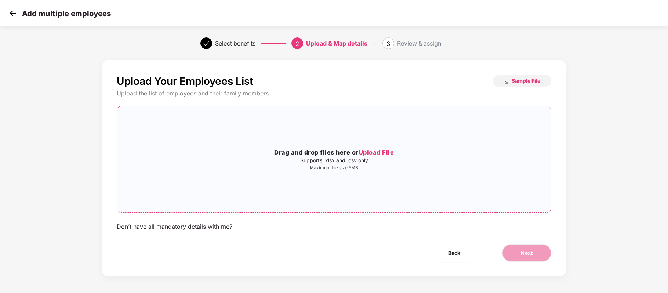
click at [377, 151] on span "Upload File" at bounding box center [377, 152] width 36 height 7
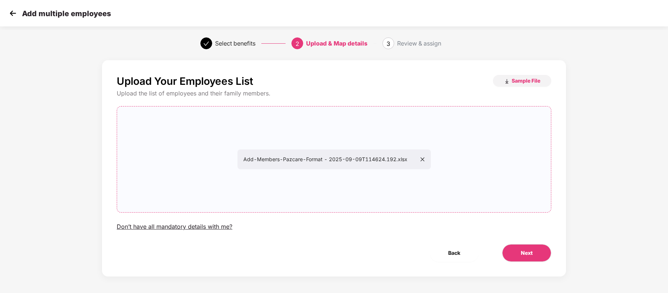
scroll to position [2, 0]
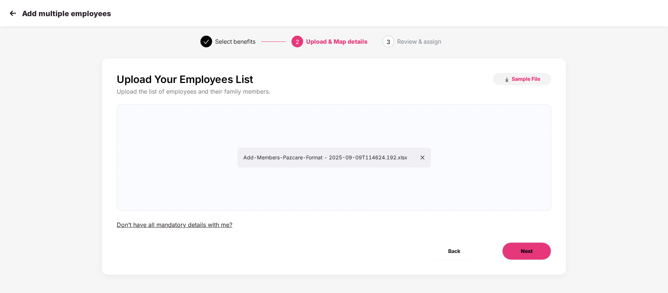
click at [517, 244] on button "Next" at bounding box center [526, 251] width 49 height 18
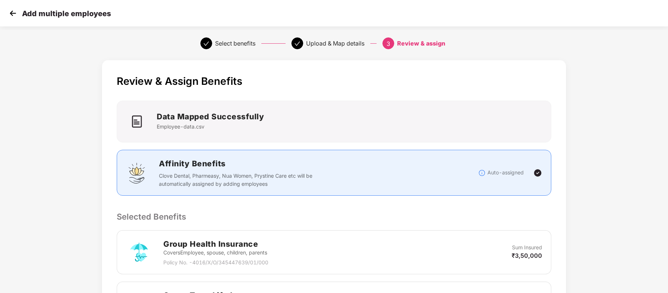
scroll to position [169, 0]
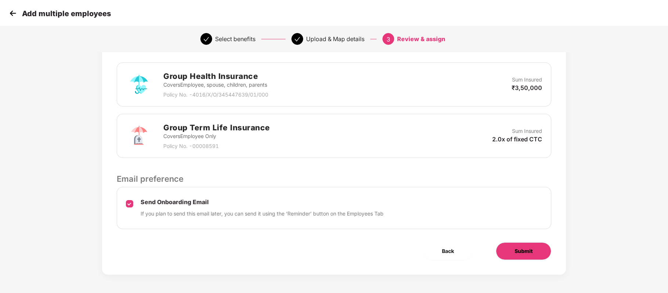
click at [520, 248] on span "Submit" at bounding box center [524, 251] width 18 height 8
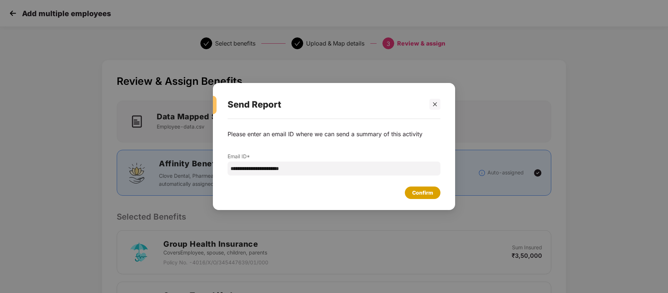
click at [418, 195] on div "Confirm" at bounding box center [422, 193] width 21 height 8
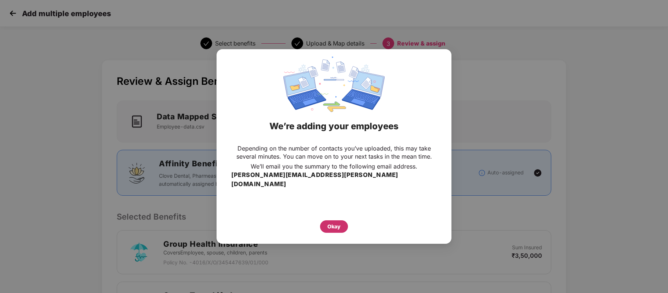
click at [339, 223] on div "Okay" at bounding box center [334, 227] width 13 height 8
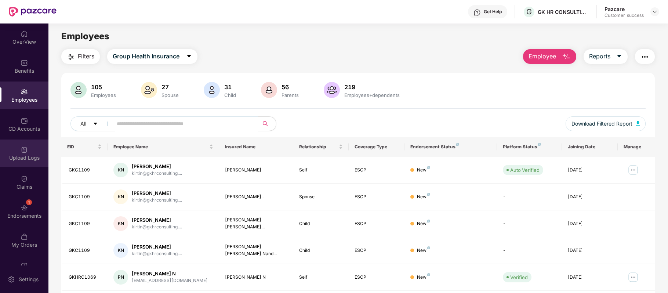
click at [27, 158] on div "Upload Logs" at bounding box center [24, 157] width 48 height 7
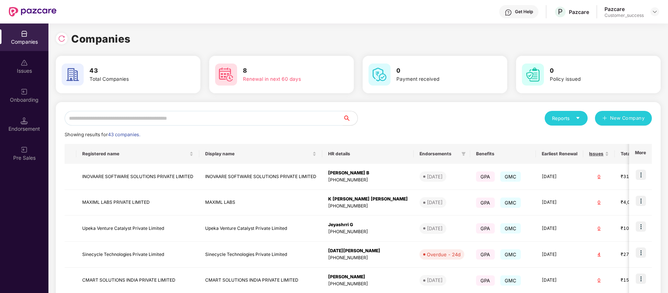
click at [171, 115] on input "text" at bounding box center [204, 118] width 278 height 15
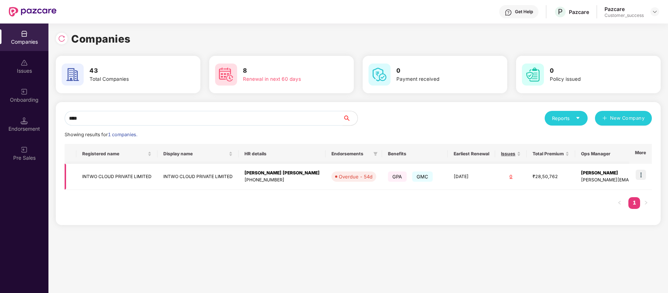
type input "****"
click at [640, 176] on img at bounding box center [641, 175] width 10 height 10
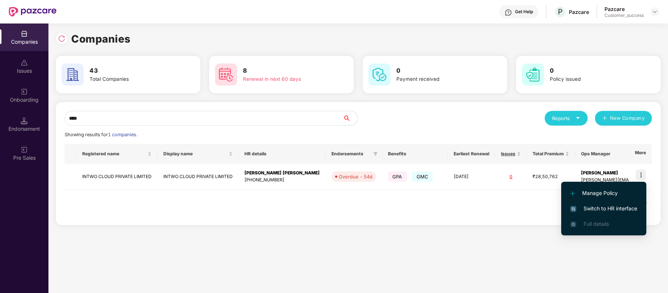
click at [615, 205] on span "Switch to HR interface" at bounding box center [604, 209] width 67 height 8
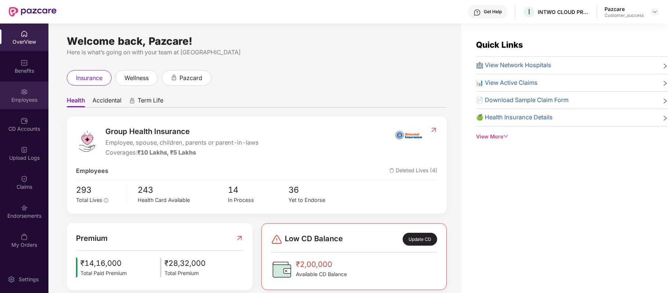
click at [18, 93] on div "Employees" at bounding box center [24, 96] width 48 height 28
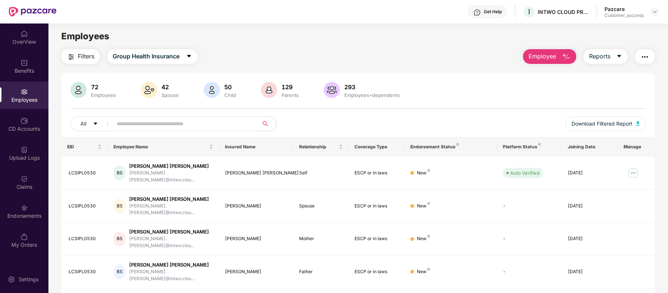
click at [152, 118] on input "text" at bounding box center [183, 123] width 132 height 11
paste input "**********"
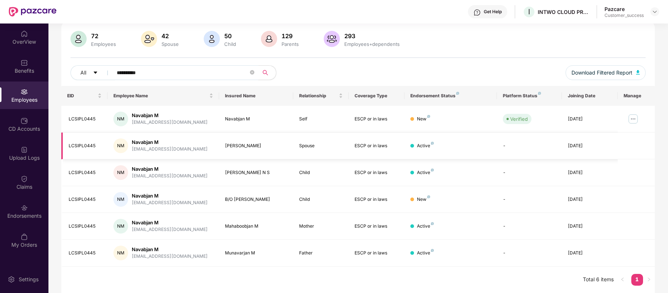
scroll to position [52, 0]
type input "**********"
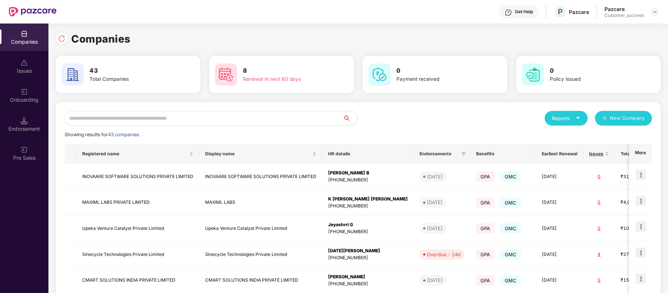
click at [228, 117] on input "text" at bounding box center [204, 118] width 278 height 15
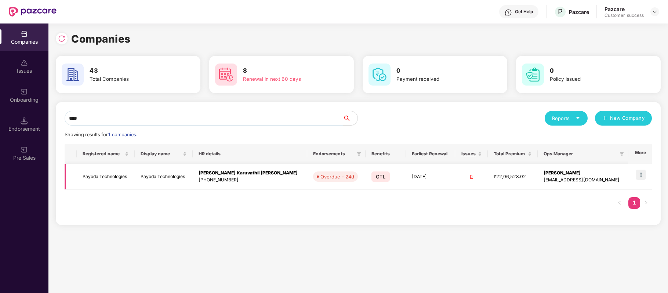
type input "****"
click at [640, 173] on img at bounding box center [641, 175] width 10 height 10
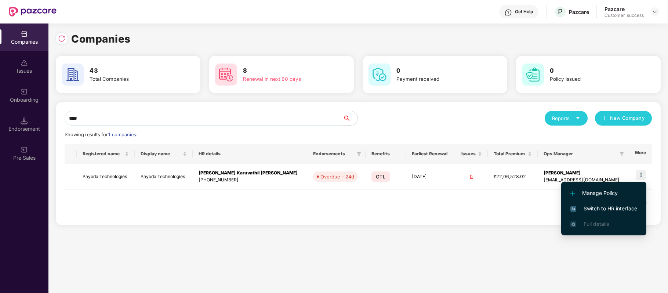
click at [613, 211] on span "Switch to HR interface" at bounding box center [604, 209] width 67 height 8
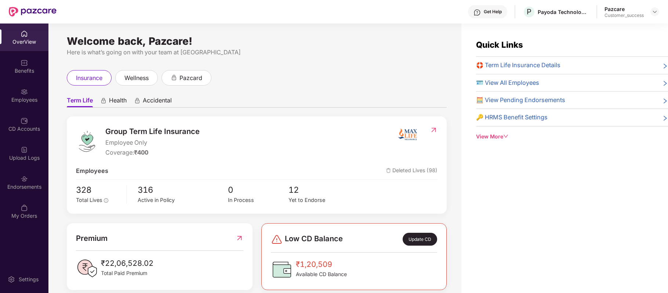
click at [28, 95] on div "Employees" at bounding box center [24, 96] width 48 height 28
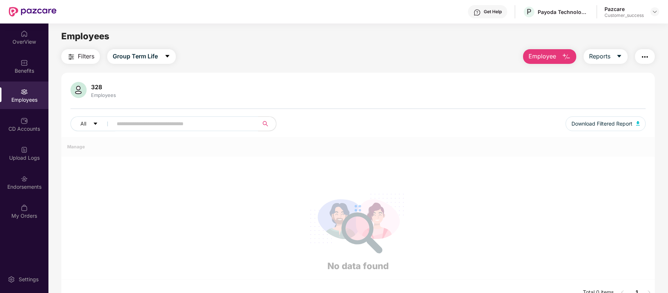
click at [28, 95] on div "Employees" at bounding box center [24, 96] width 48 height 28
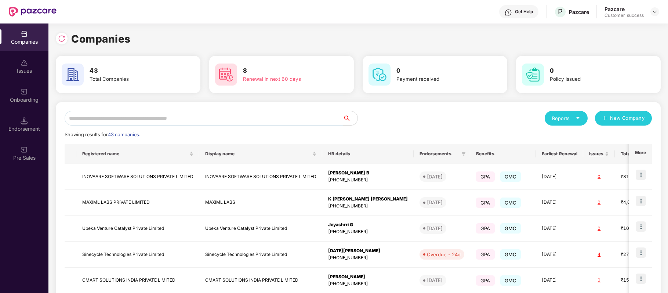
click at [173, 115] on input "text" at bounding box center [204, 118] width 278 height 15
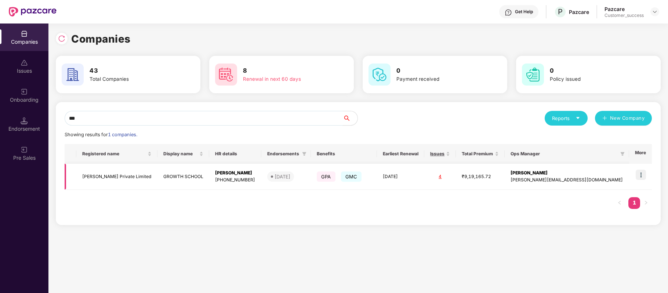
type input "***"
click at [642, 172] on img at bounding box center [641, 175] width 10 height 10
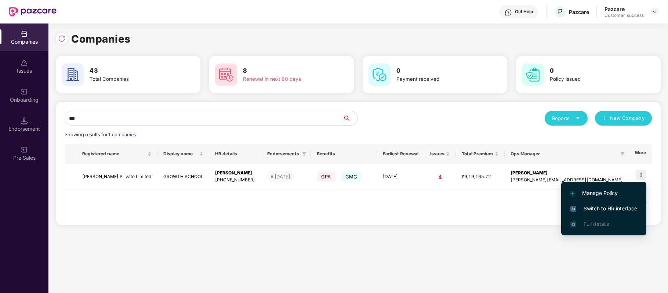
click at [622, 206] on span "Switch to HR interface" at bounding box center [604, 209] width 67 height 8
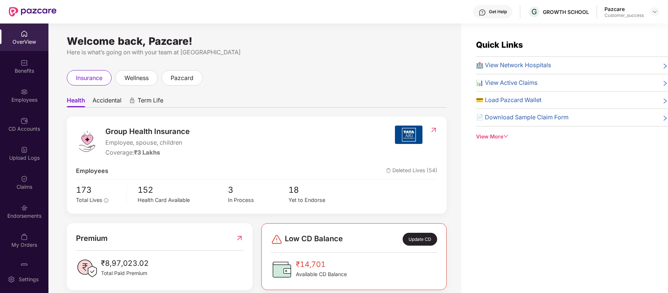
click at [30, 98] on div "Employees" at bounding box center [24, 99] width 48 height 7
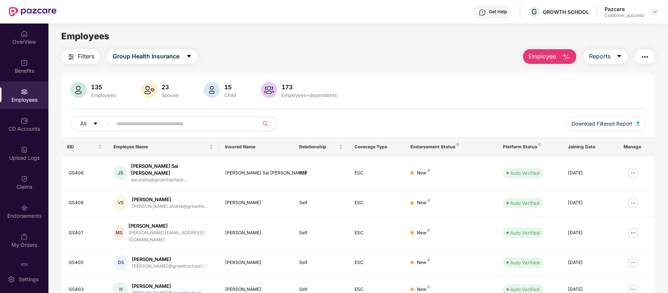
click at [272, 43] on main "Employees Filters Group Health Insurance Employee Reports 135 Employees 23 Spou…" at bounding box center [357, 170] width 619 height 293
click at [18, 119] on div "CD Accounts" at bounding box center [24, 125] width 48 height 28
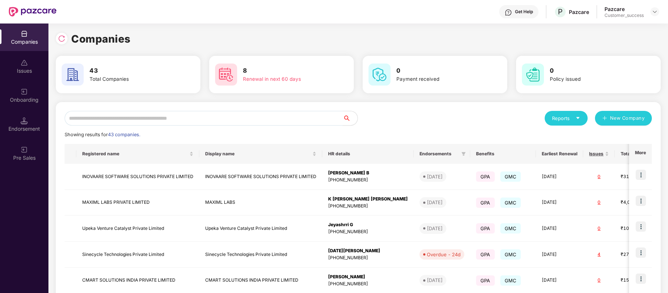
click at [148, 121] on input "text" at bounding box center [204, 118] width 278 height 15
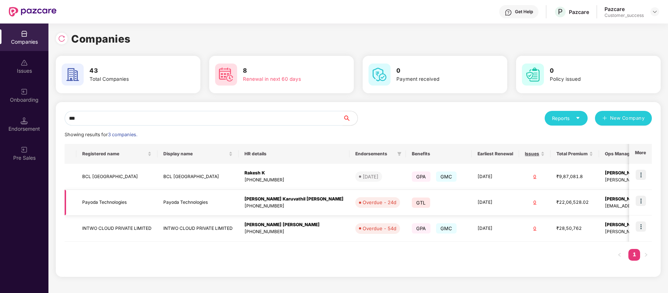
type input "***"
click at [639, 200] on img at bounding box center [641, 201] width 10 height 10
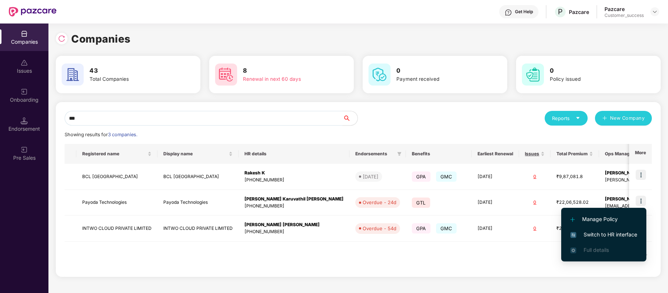
click at [618, 234] on span "Switch to HR interface" at bounding box center [604, 235] width 67 height 8
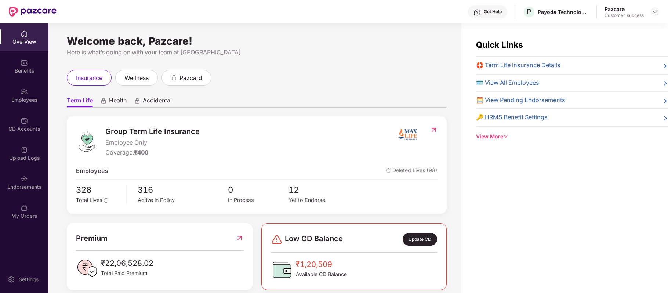
click at [28, 94] on div "Employees" at bounding box center [24, 96] width 48 height 28
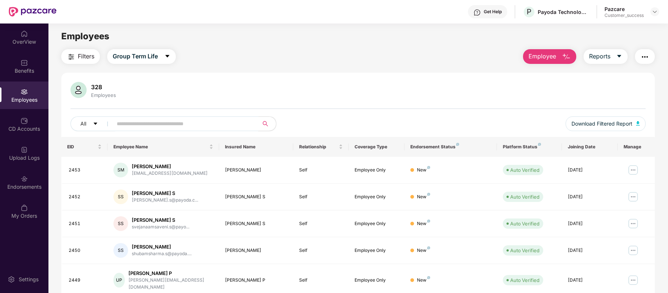
click at [131, 126] on input "text" at bounding box center [183, 123] width 132 height 11
paste input "****"
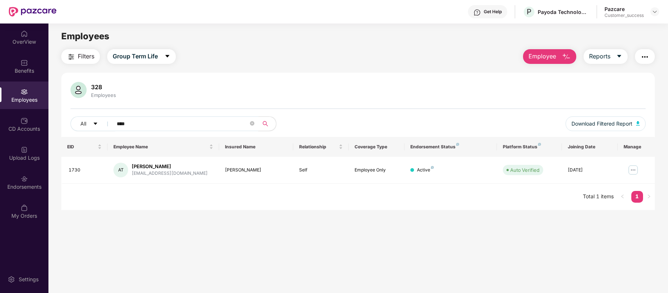
drag, startPoint x: 133, startPoint y: 123, endPoint x: 115, endPoint y: 123, distance: 17.6
click at [115, 123] on span "****" at bounding box center [183, 123] width 151 height 15
paste input "text"
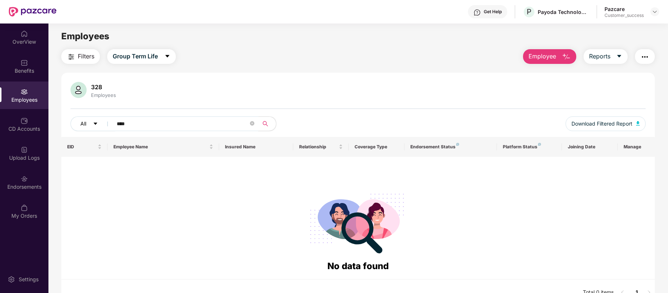
drag, startPoint x: 150, startPoint y: 124, endPoint x: 103, endPoint y: 123, distance: 47.4
click at [103, 123] on div "All ****" at bounding box center [239, 123] width 336 height 15
paste input "text"
type input "****"
click at [552, 57] on span "Employee" at bounding box center [543, 56] width 28 height 9
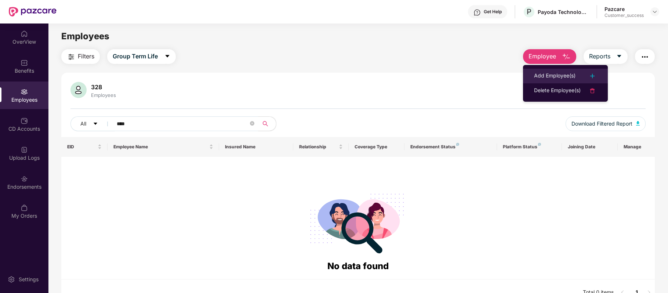
click at [548, 72] on div "Add Employee(s)" at bounding box center [554, 76] width 41 height 9
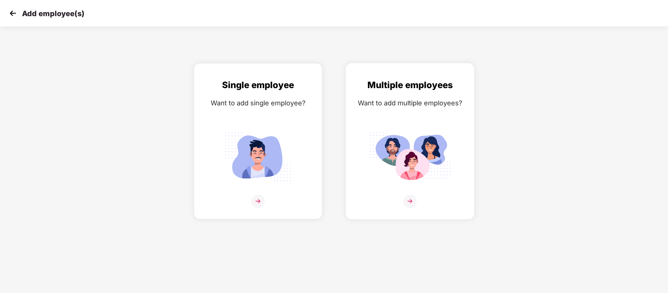
click at [409, 200] on img at bounding box center [410, 201] width 13 height 13
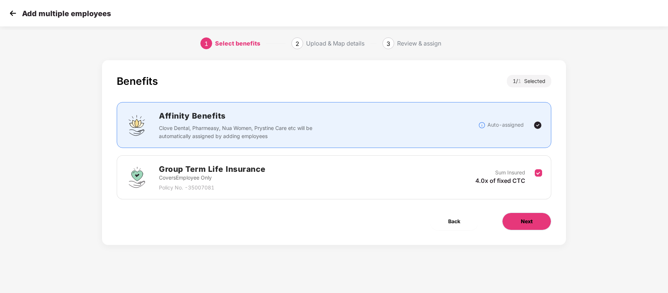
click at [531, 219] on span "Next" at bounding box center [527, 221] width 12 height 8
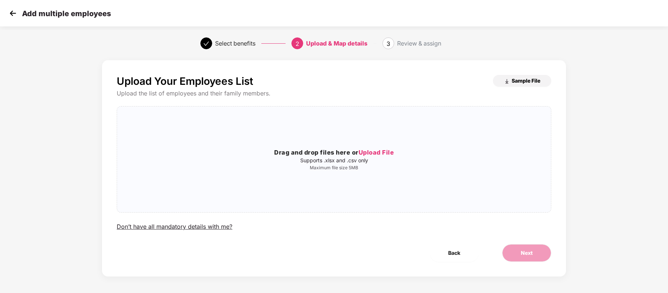
click at [530, 79] on span "Sample File" at bounding box center [526, 80] width 29 height 7
click at [380, 153] on span "Upload File" at bounding box center [377, 152] width 36 height 7
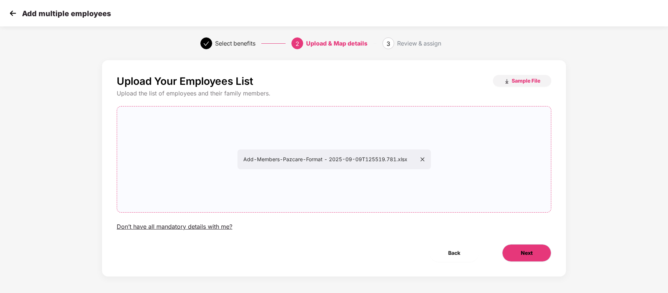
click at [527, 252] on span "Next" at bounding box center [527, 253] width 12 height 8
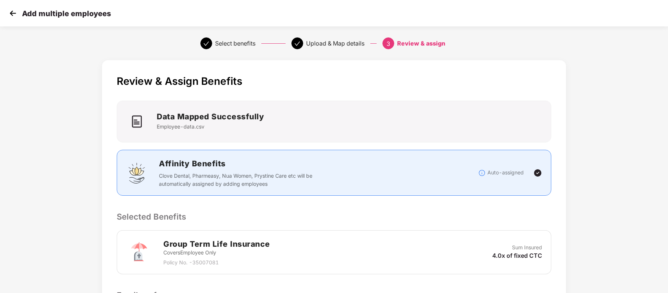
scroll to position [117, 0]
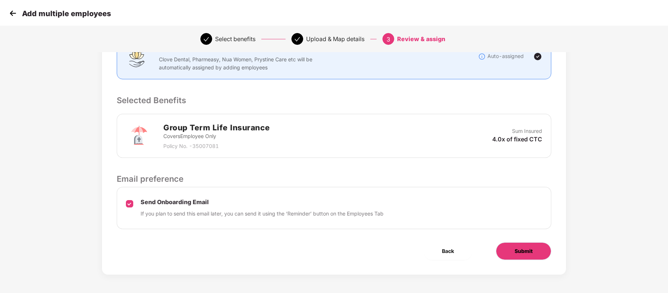
click at [516, 249] on span "Submit" at bounding box center [524, 251] width 18 height 8
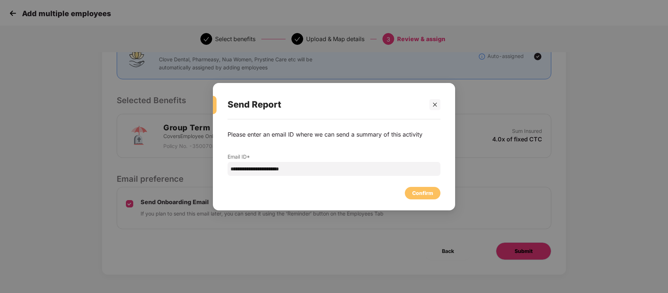
scroll to position [0, 0]
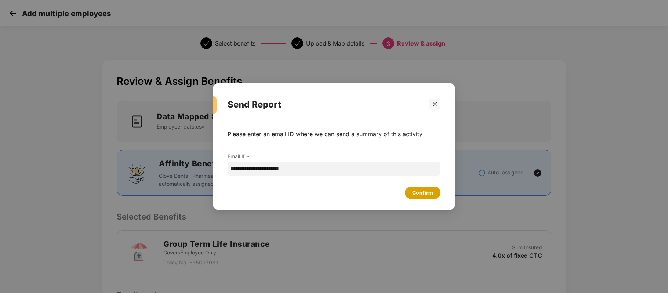
click at [424, 189] on div "Confirm" at bounding box center [422, 193] width 21 height 8
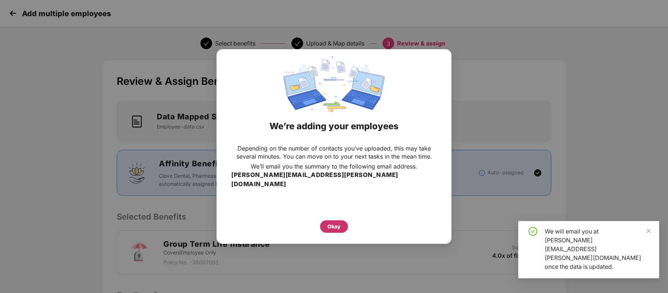
click at [340, 220] on div "Okay" at bounding box center [334, 226] width 28 height 12
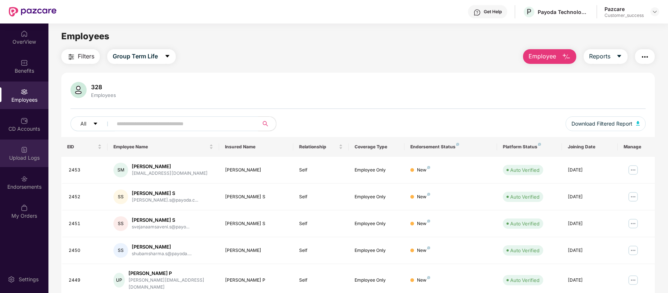
click at [35, 149] on div "Upload Logs" at bounding box center [24, 154] width 48 height 28
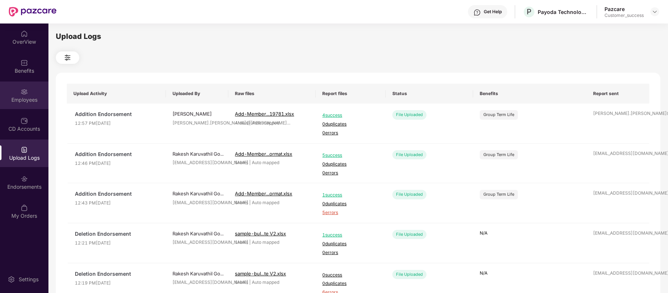
click at [26, 97] on div "Employees" at bounding box center [24, 99] width 48 height 7
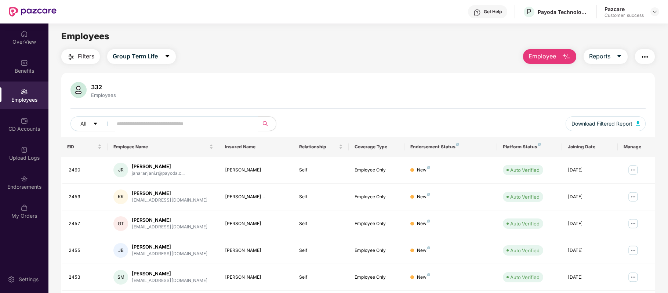
click at [560, 53] on button "Employee" at bounding box center [549, 56] width 53 height 15
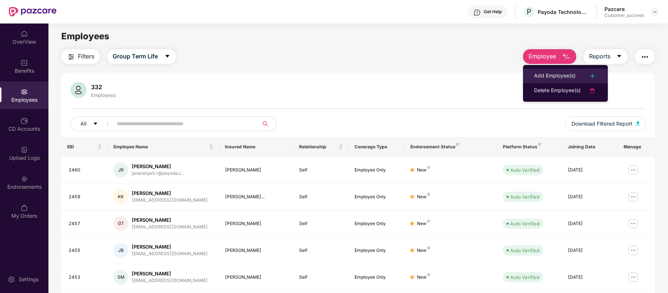
click at [557, 72] on div "Add Employee(s)" at bounding box center [554, 76] width 41 height 9
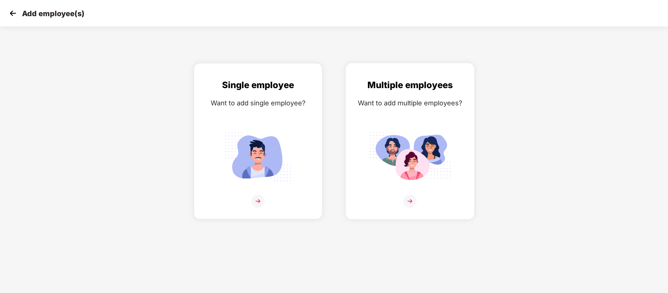
click at [404, 203] on img at bounding box center [410, 201] width 13 height 13
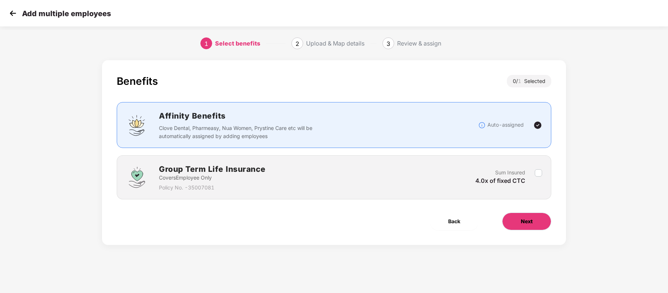
click at [519, 228] on button "Next" at bounding box center [526, 222] width 49 height 18
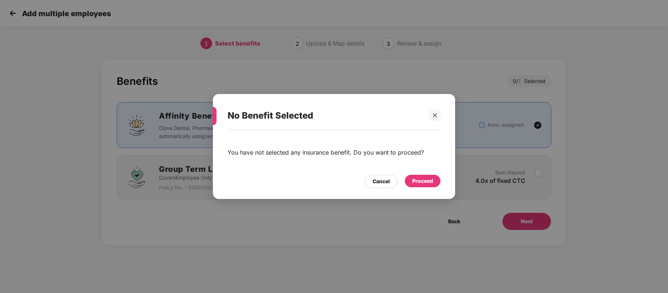
click at [420, 178] on div "Proceed" at bounding box center [422, 181] width 21 height 8
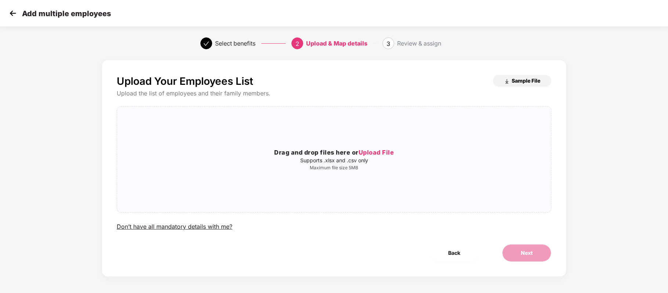
click at [521, 76] on button "Sample File" at bounding box center [522, 81] width 58 height 12
click at [376, 152] on span "Upload File" at bounding box center [377, 152] width 36 height 7
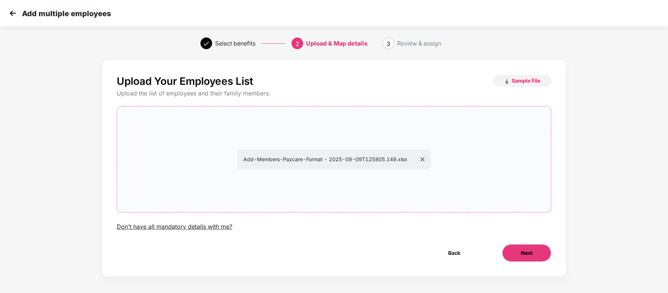
click at [531, 248] on button "Next" at bounding box center [526, 253] width 49 height 18
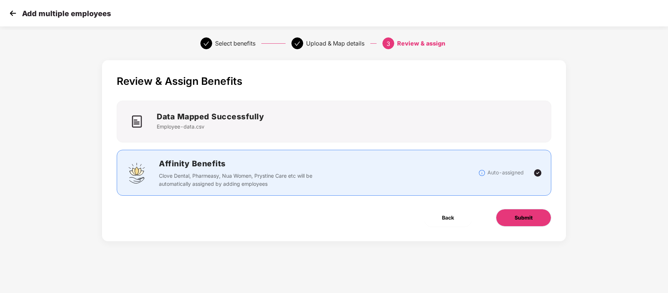
click at [522, 219] on span "Submit" at bounding box center [524, 218] width 18 height 8
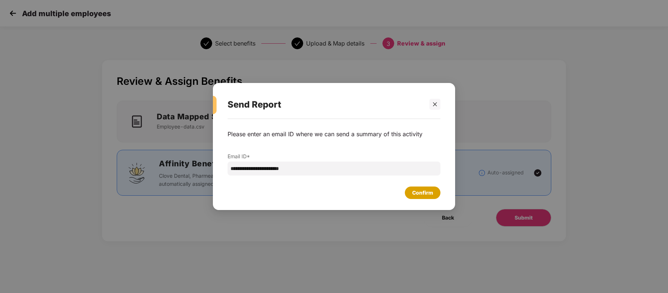
click at [423, 188] on div "Confirm" at bounding box center [423, 193] width 36 height 12
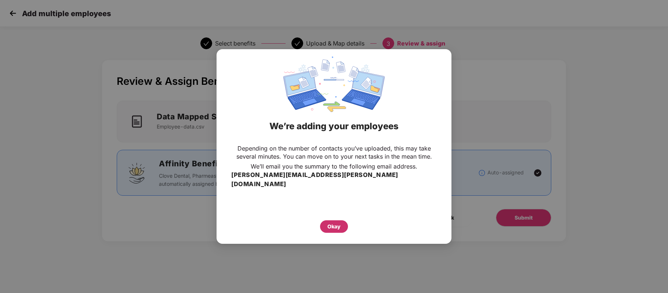
click at [337, 223] on div "Okay" at bounding box center [334, 227] width 13 height 8
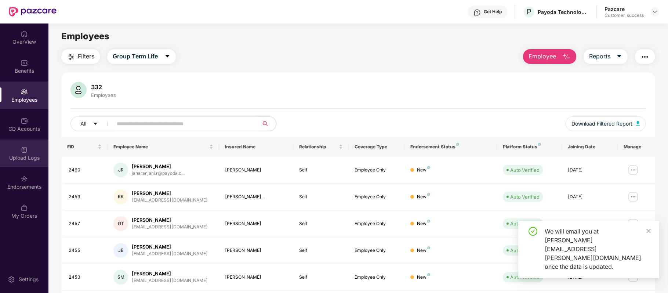
click at [28, 154] on div "Upload Logs" at bounding box center [24, 157] width 48 height 7
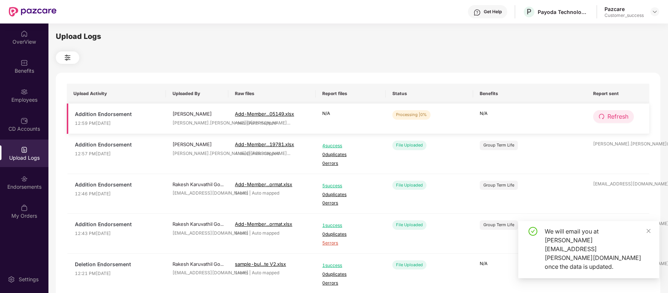
click at [606, 116] on button "Refresh" at bounding box center [613, 116] width 41 height 13
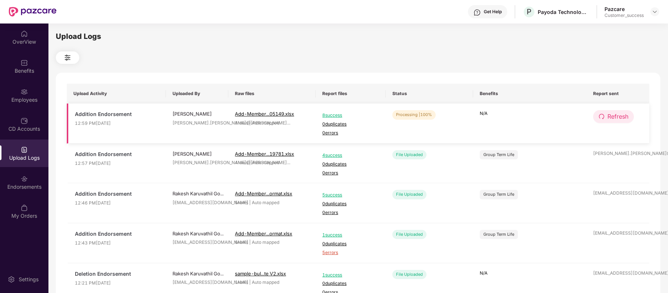
click at [607, 112] on button "Refresh" at bounding box center [613, 116] width 41 height 13
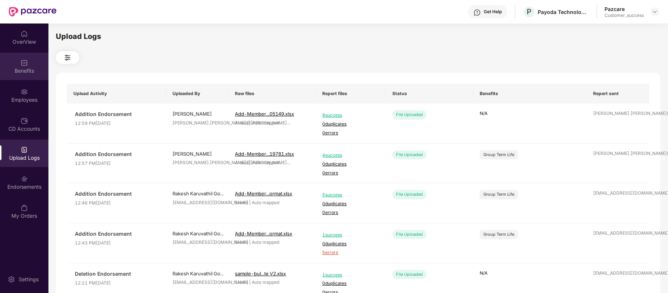
click at [25, 73] on div "Benefits" at bounding box center [24, 70] width 48 height 7
